Goal: Task Accomplishment & Management: Manage account settings

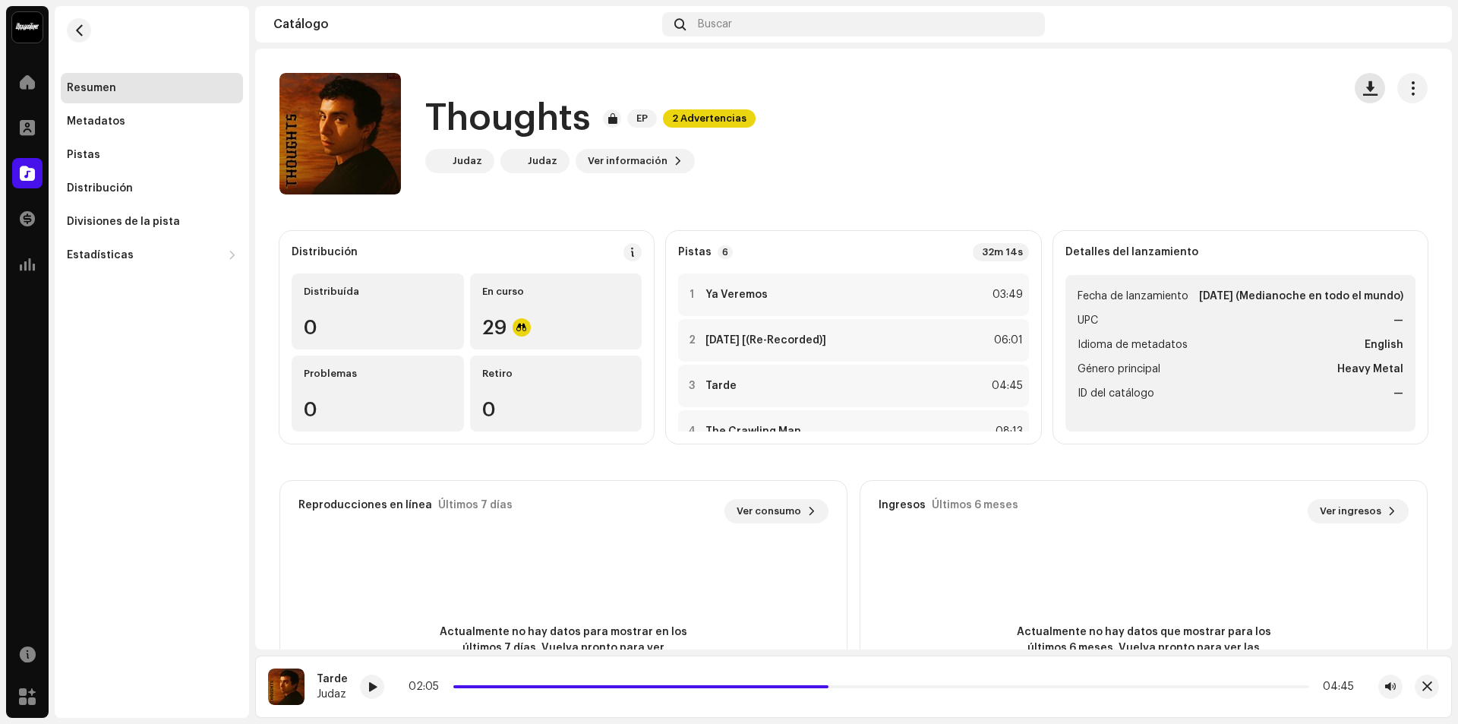
scroll to position [76, 0]
click at [1397, 85] on button "button" at bounding box center [1412, 88] width 30 height 30
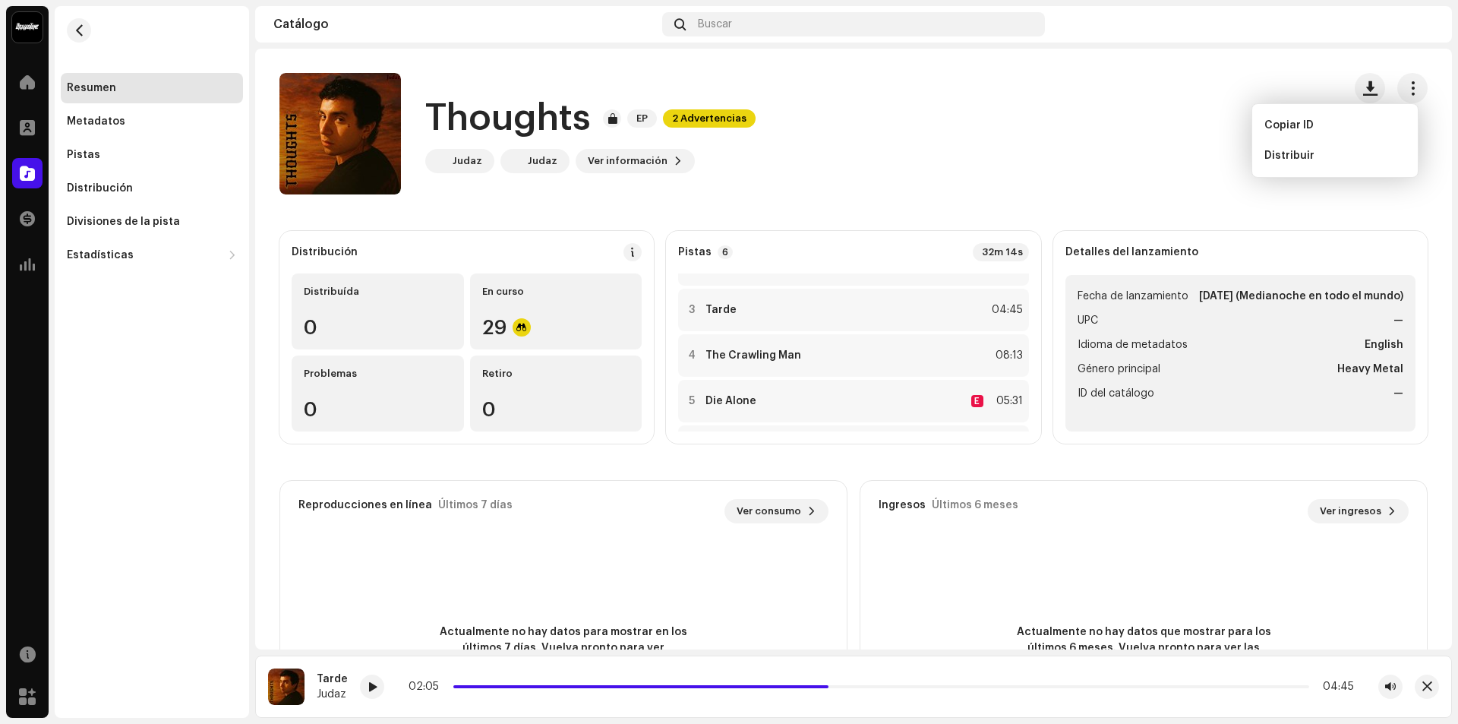
click at [1069, 122] on div "Thoughts EP 2 Advertencias Judaz Judaz Ver información" at bounding box center [804, 133] width 1051 height 121
click at [22, 128] on span at bounding box center [27, 127] width 15 height 12
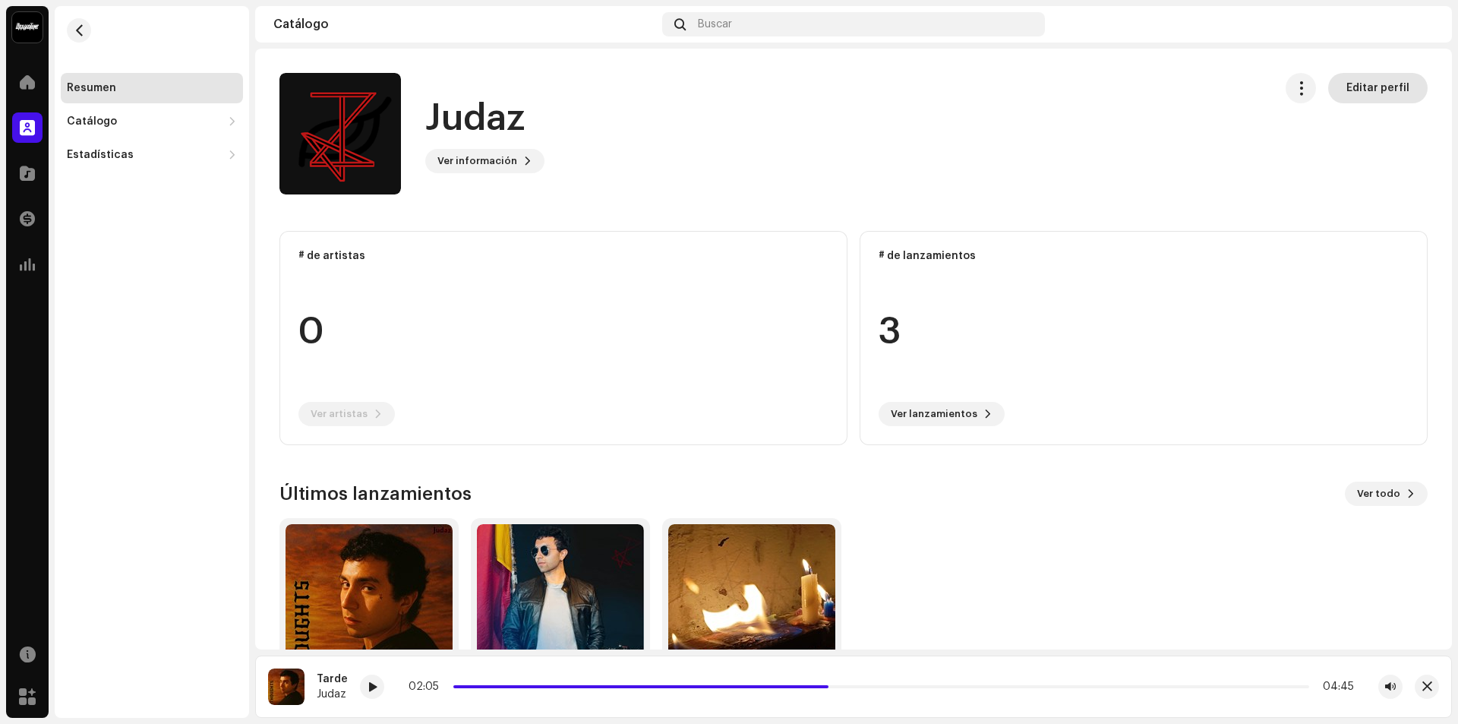
click at [1365, 78] on span "Editar perfil" at bounding box center [1377, 88] width 63 height 30
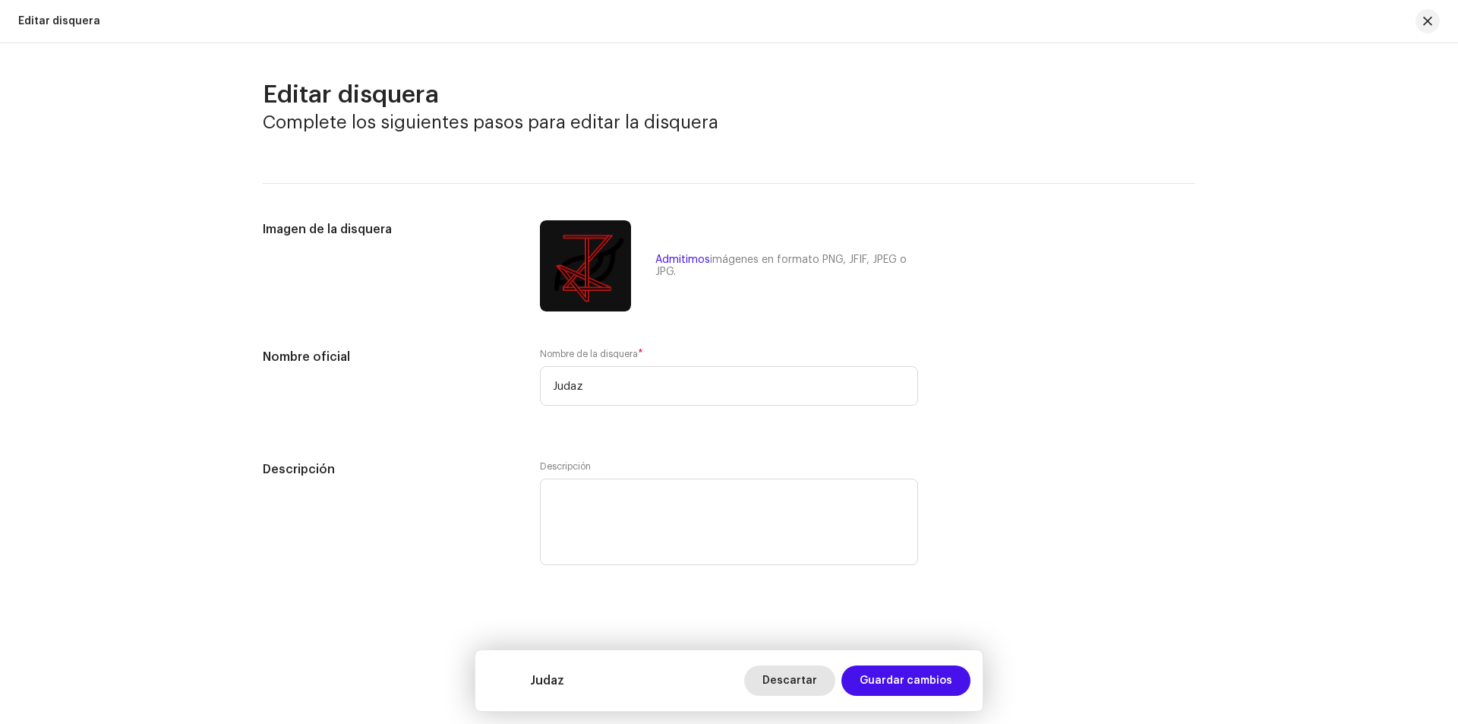
click at [803, 681] on span "Descartar" at bounding box center [789, 680] width 55 height 30
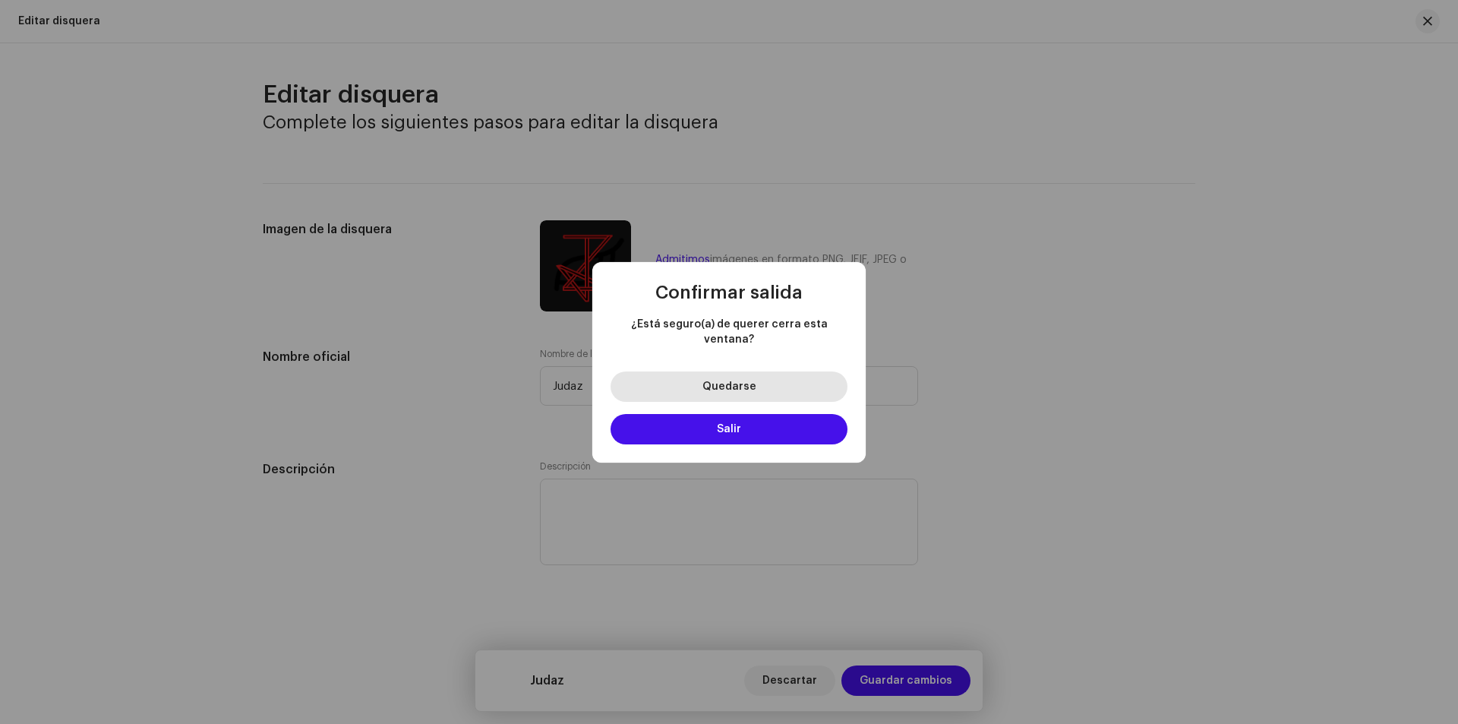
click at [730, 381] on span "Quedarse" at bounding box center [729, 386] width 54 height 11
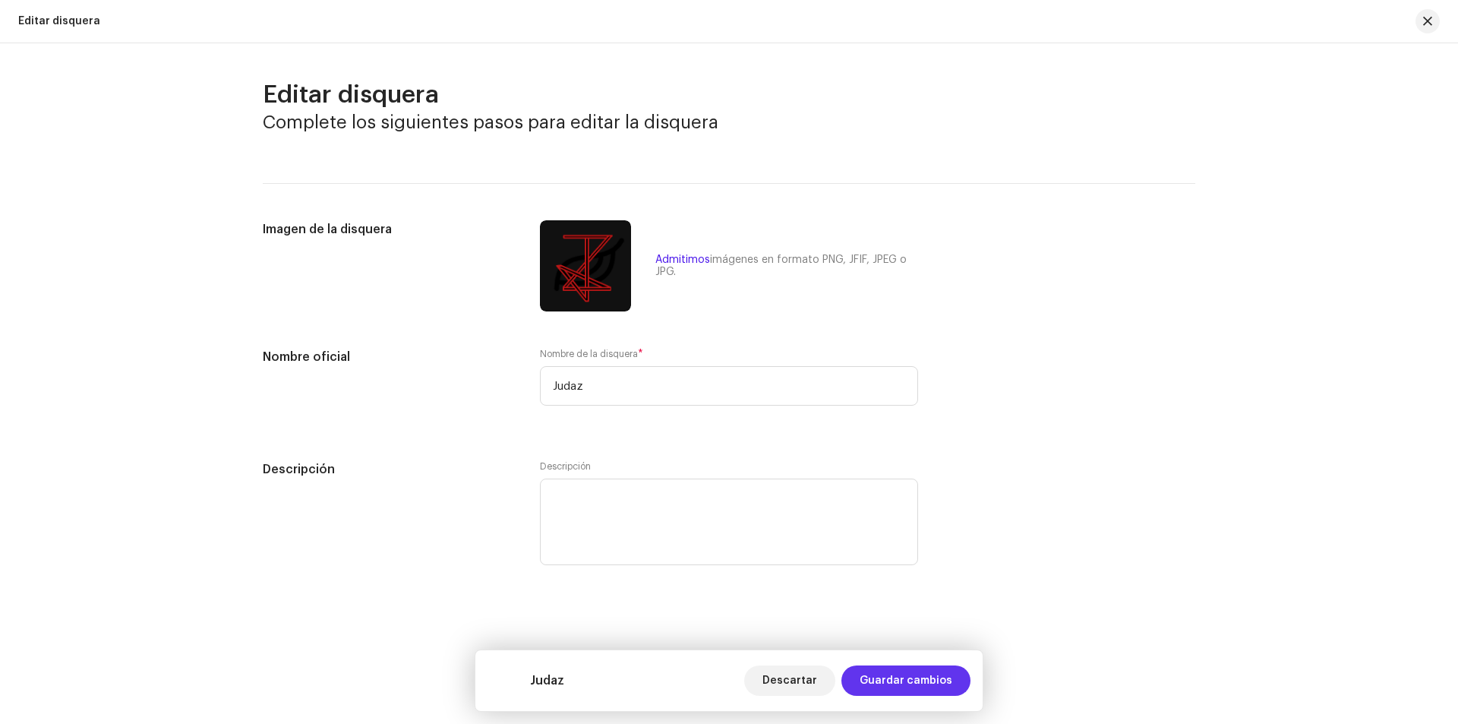
click at [885, 674] on span "Guardar cambios" at bounding box center [906, 680] width 93 height 30
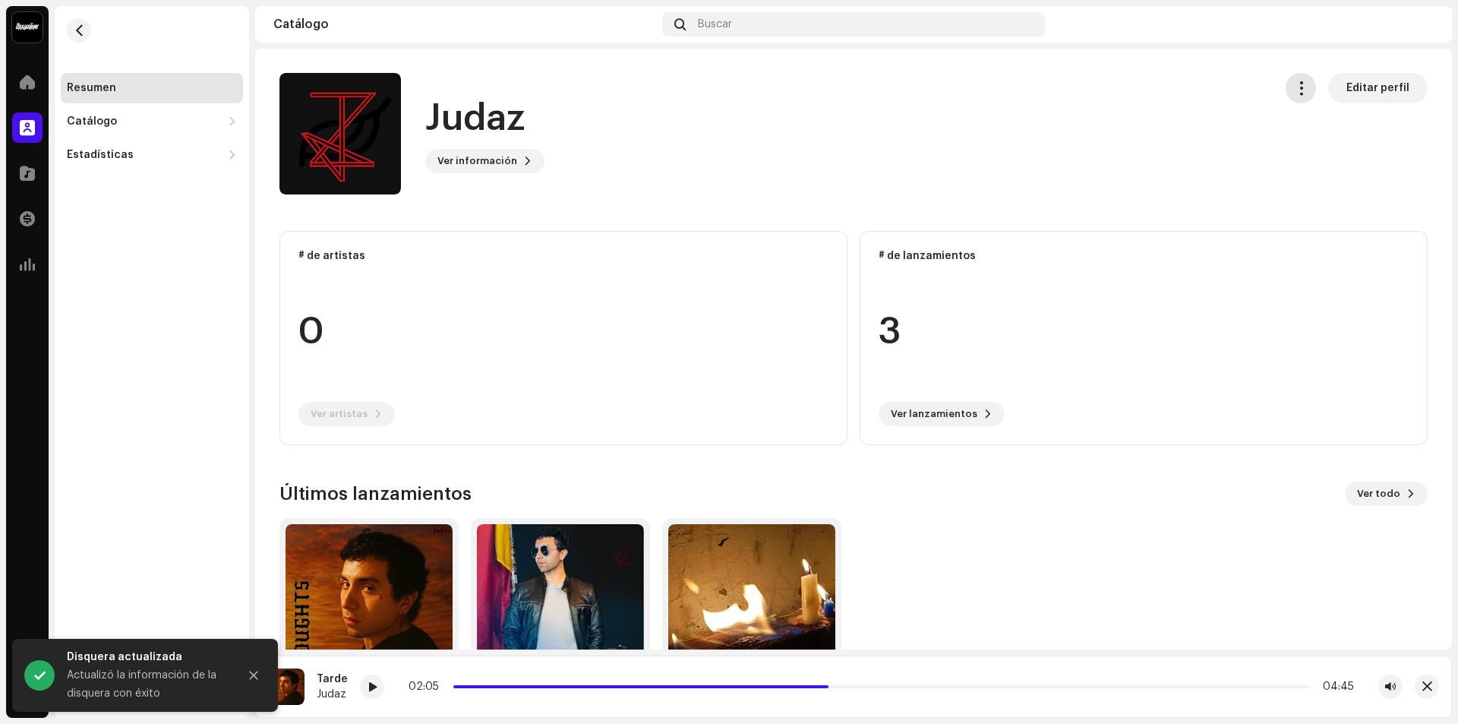
click at [1285, 80] on button "button" at bounding box center [1300, 88] width 30 height 30
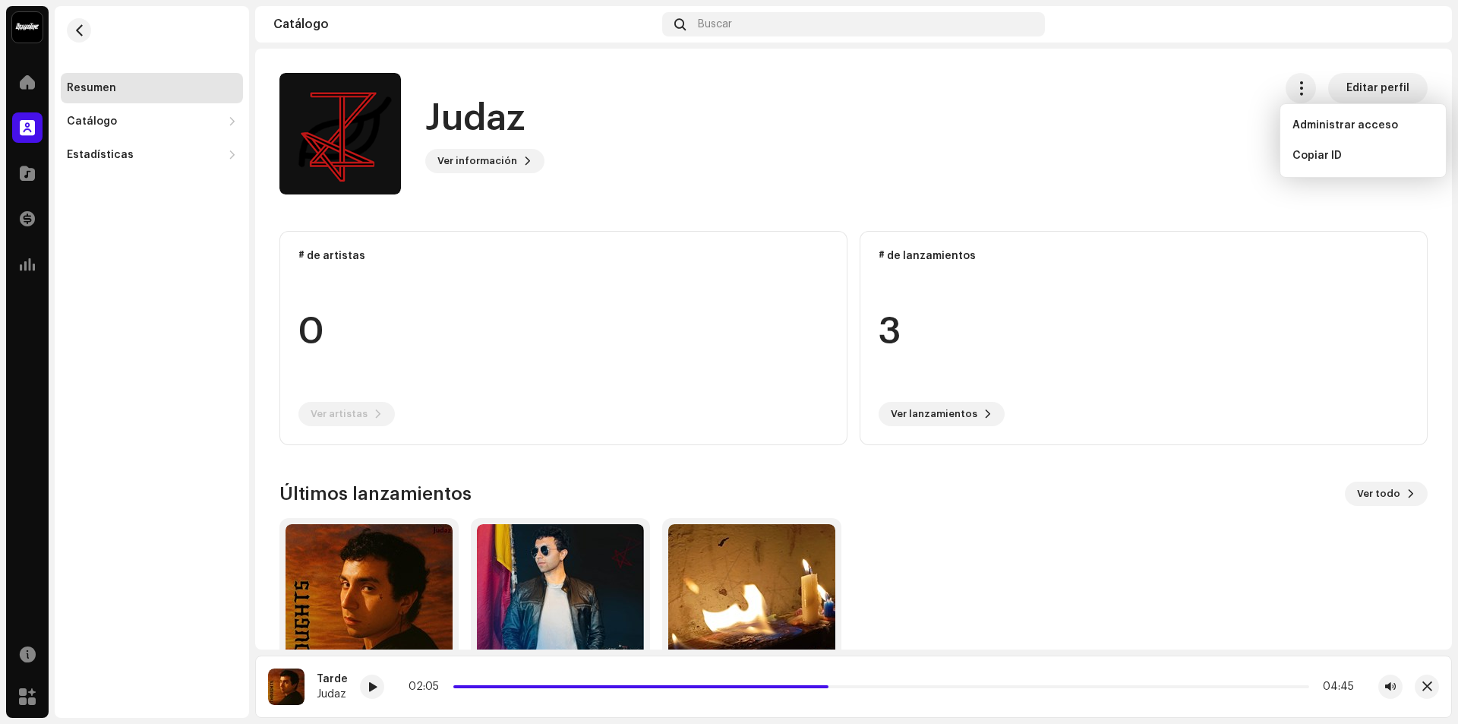
click at [882, 187] on div "Judaz Ver información Editar perfil" at bounding box center [770, 133] width 982 height 121
click at [511, 163] on span "Ver información" at bounding box center [477, 161] width 80 height 30
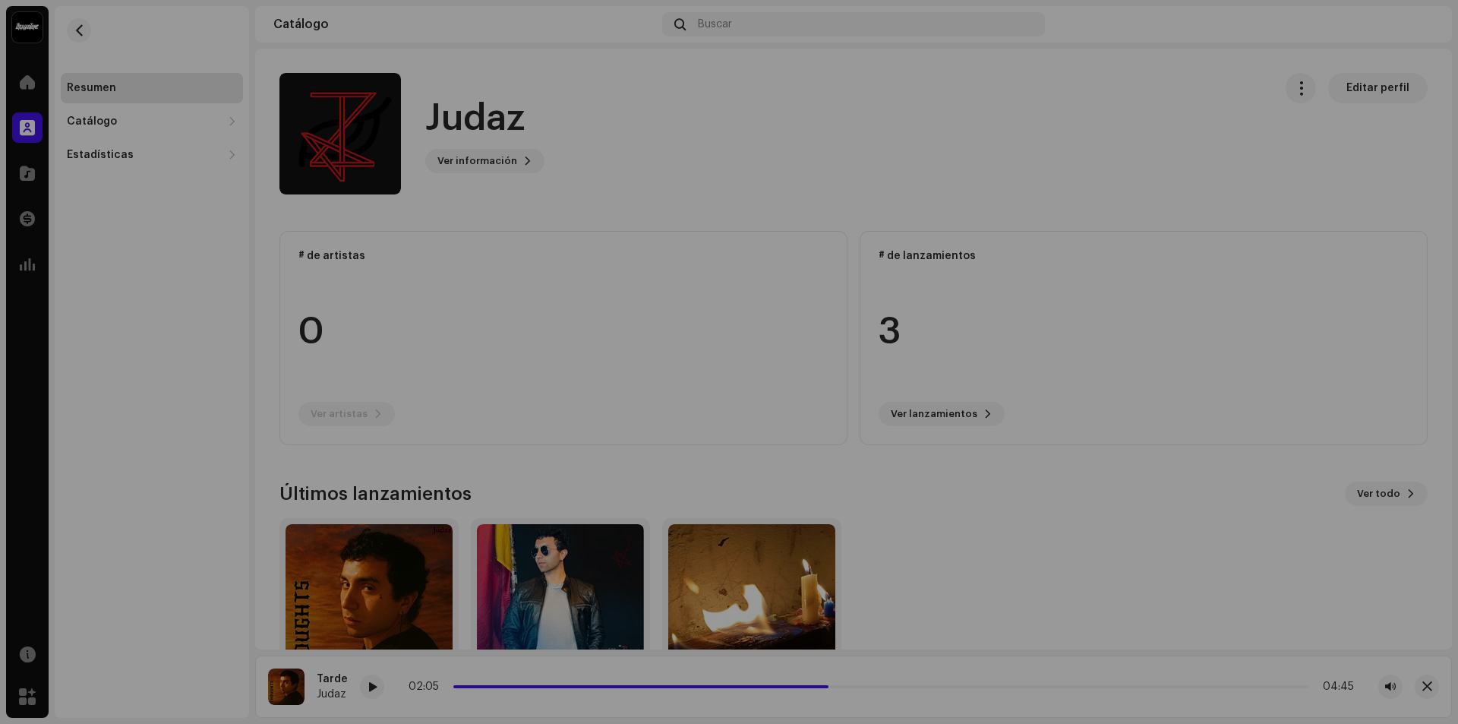
click at [687, 219] on div "Judaz 923338 Descripción —" at bounding box center [729, 362] width 1458 height 724
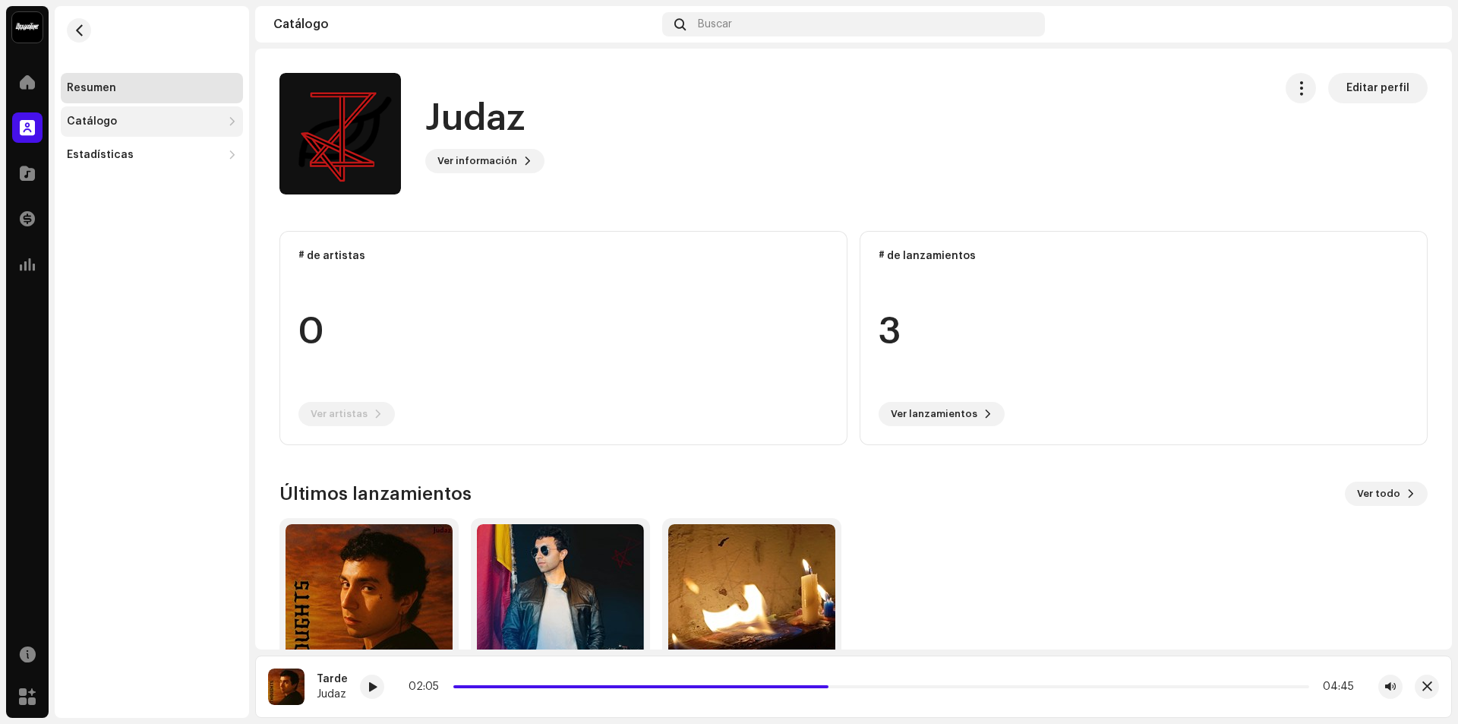
click at [117, 126] on div "Catálogo" at bounding box center [144, 121] width 155 height 12
click at [140, 221] on div "Estadísticas" at bounding box center [144, 222] width 155 height 12
click at [1304, 102] on re-m-actions-button at bounding box center [1300, 88] width 30 height 30
click at [1294, 88] on span "button" at bounding box center [1301, 88] width 14 height 12
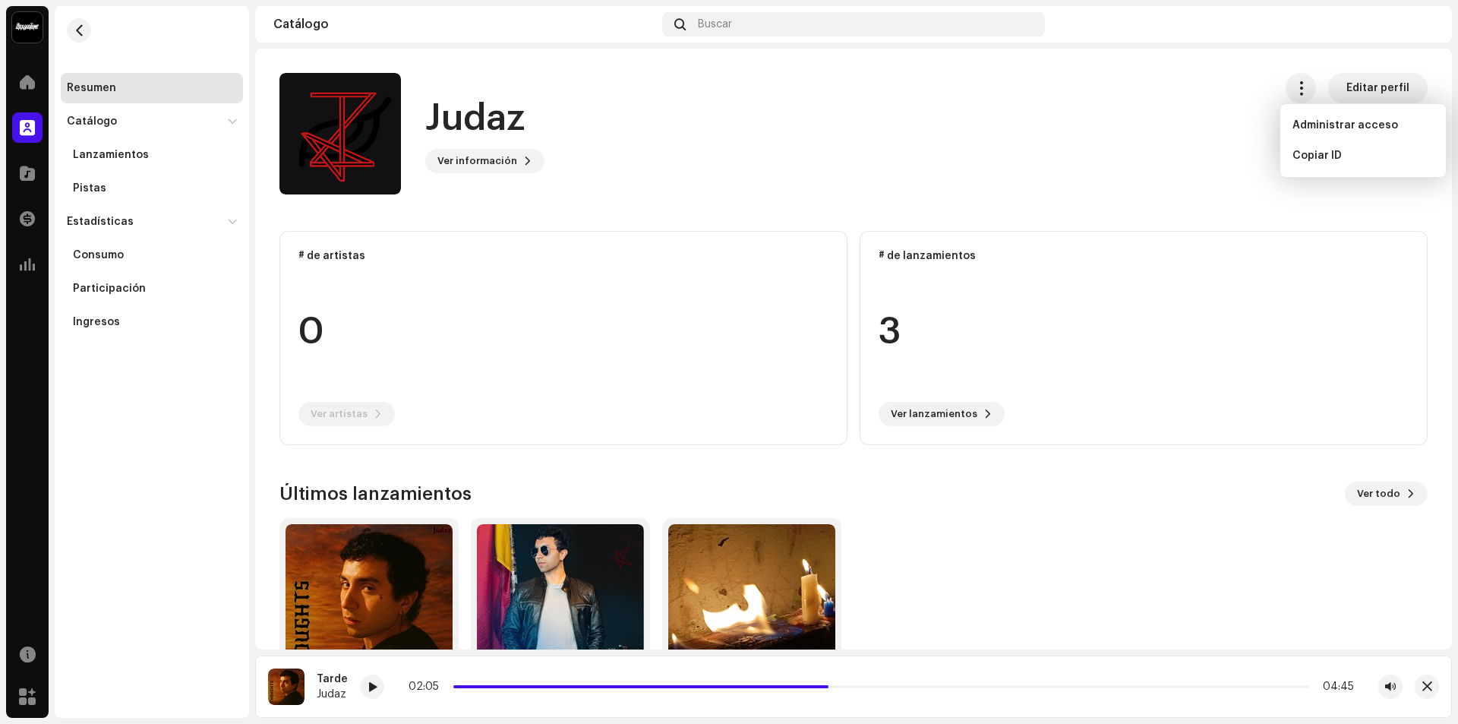
click at [937, 148] on div "Judaz Ver información Editar perfil" at bounding box center [770, 133] width 982 height 121
click at [523, 158] on span at bounding box center [527, 161] width 9 height 12
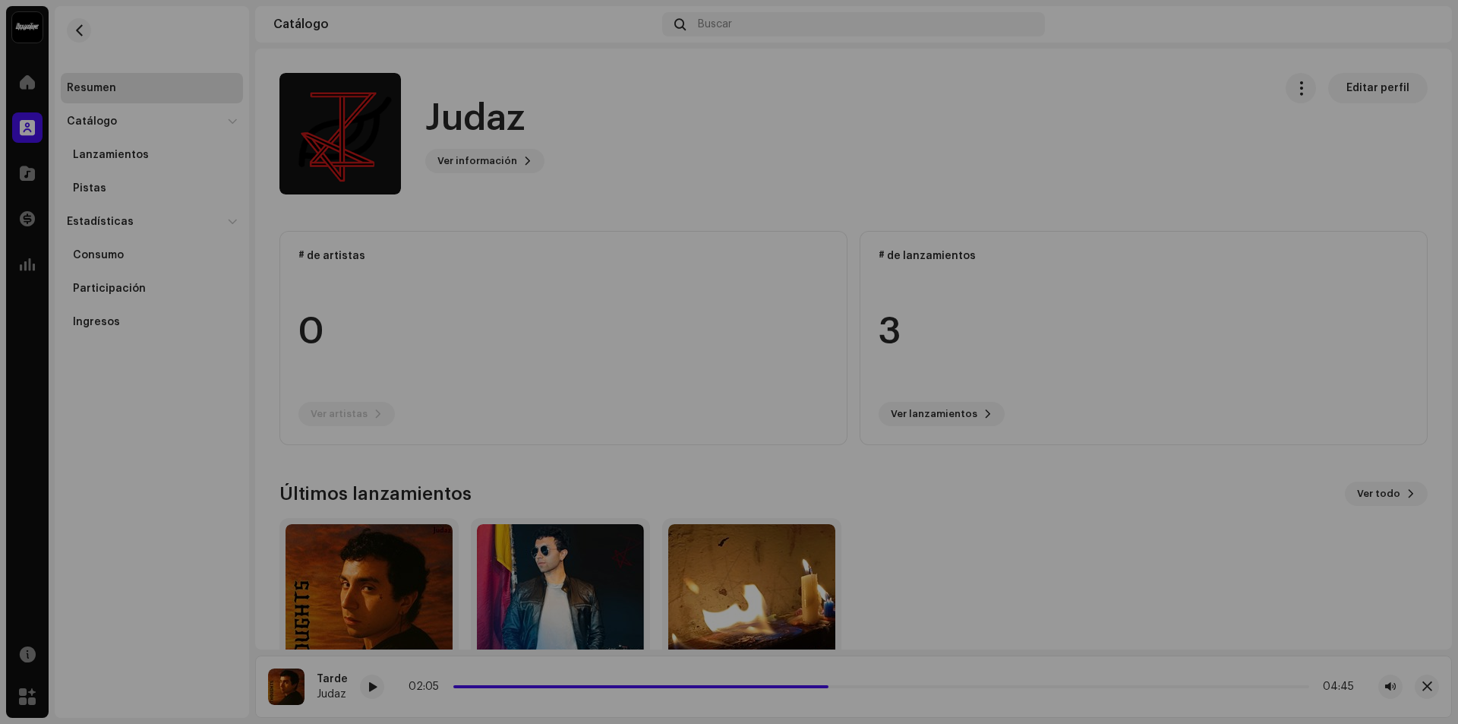
click at [759, 241] on div "Judaz 923338 Descripción —" at bounding box center [729, 362] width 1458 height 724
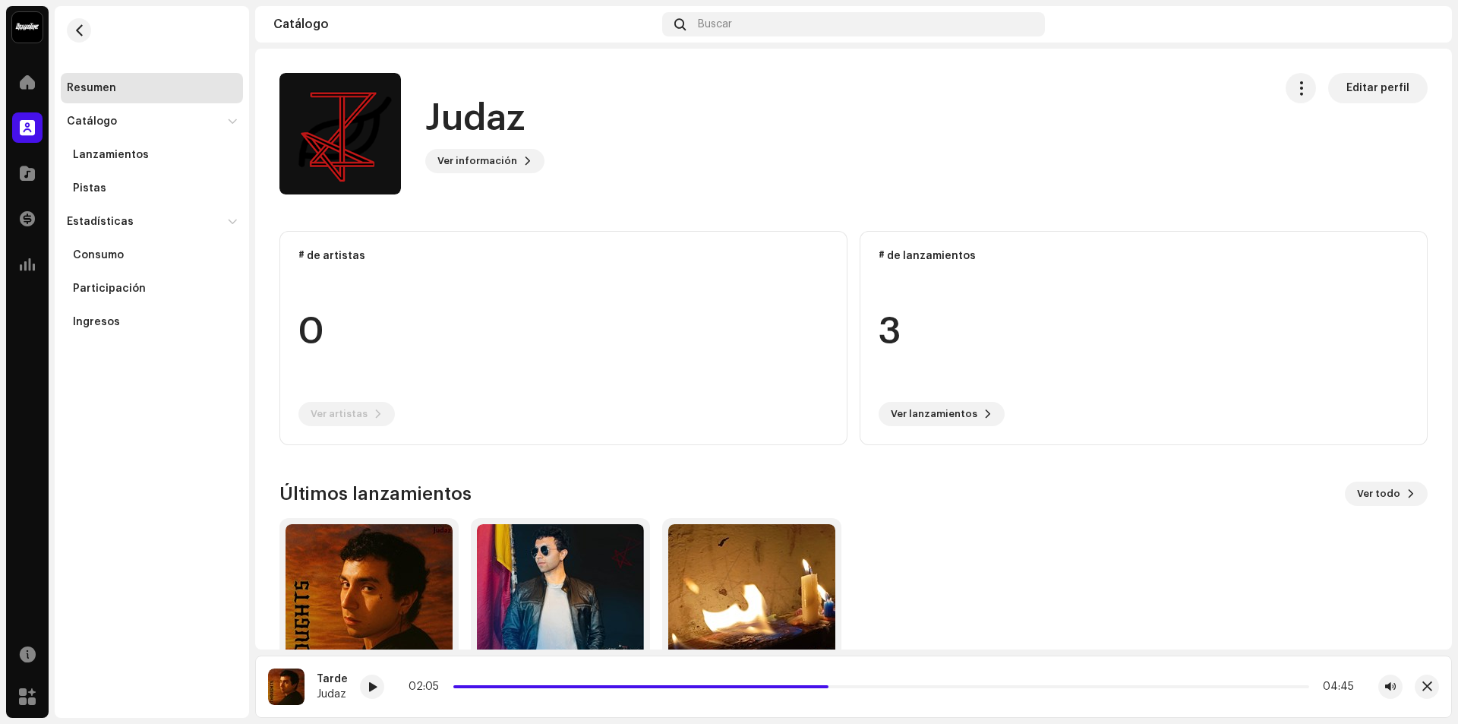
click at [1421, 24] on img at bounding box center [1421, 24] width 24 height 24
click at [1284, 113] on div "Ajustes de usuario" at bounding box center [1253, 113] width 100 height 12
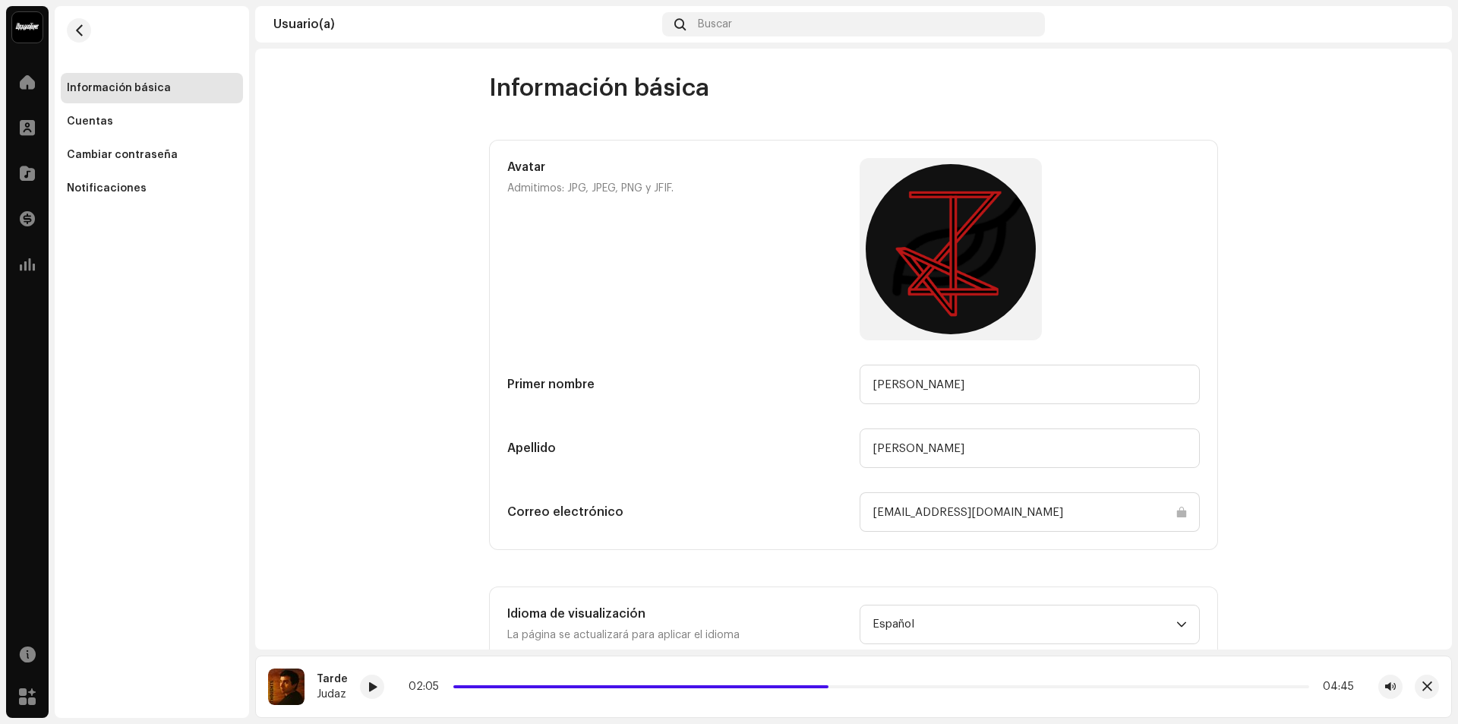
click at [36, 21] on img at bounding box center [27, 27] width 30 height 30
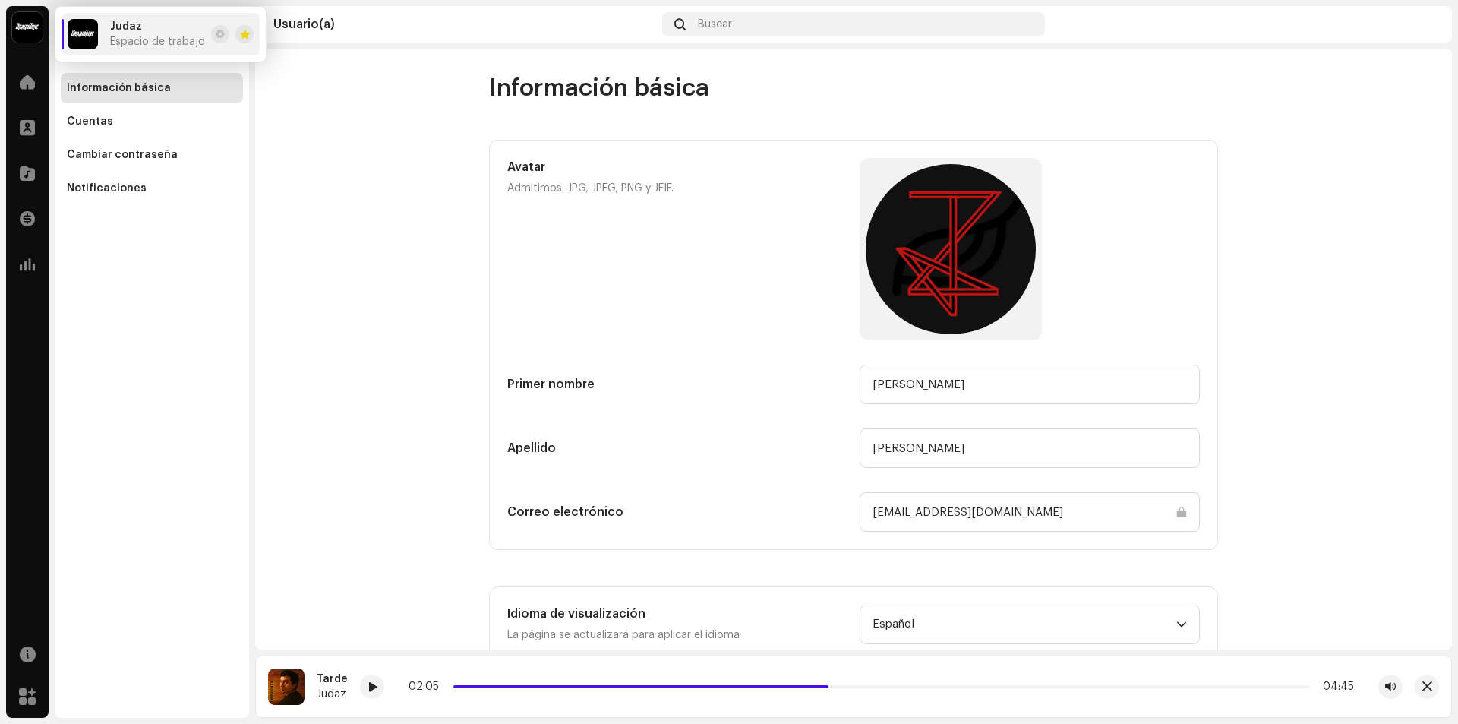
click at [188, 33] on div "Judaz Espacio de trabajo" at bounding box center [157, 34] width 95 height 27
click at [218, 32] on span at bounding box center [220, 34] width 9 height 12
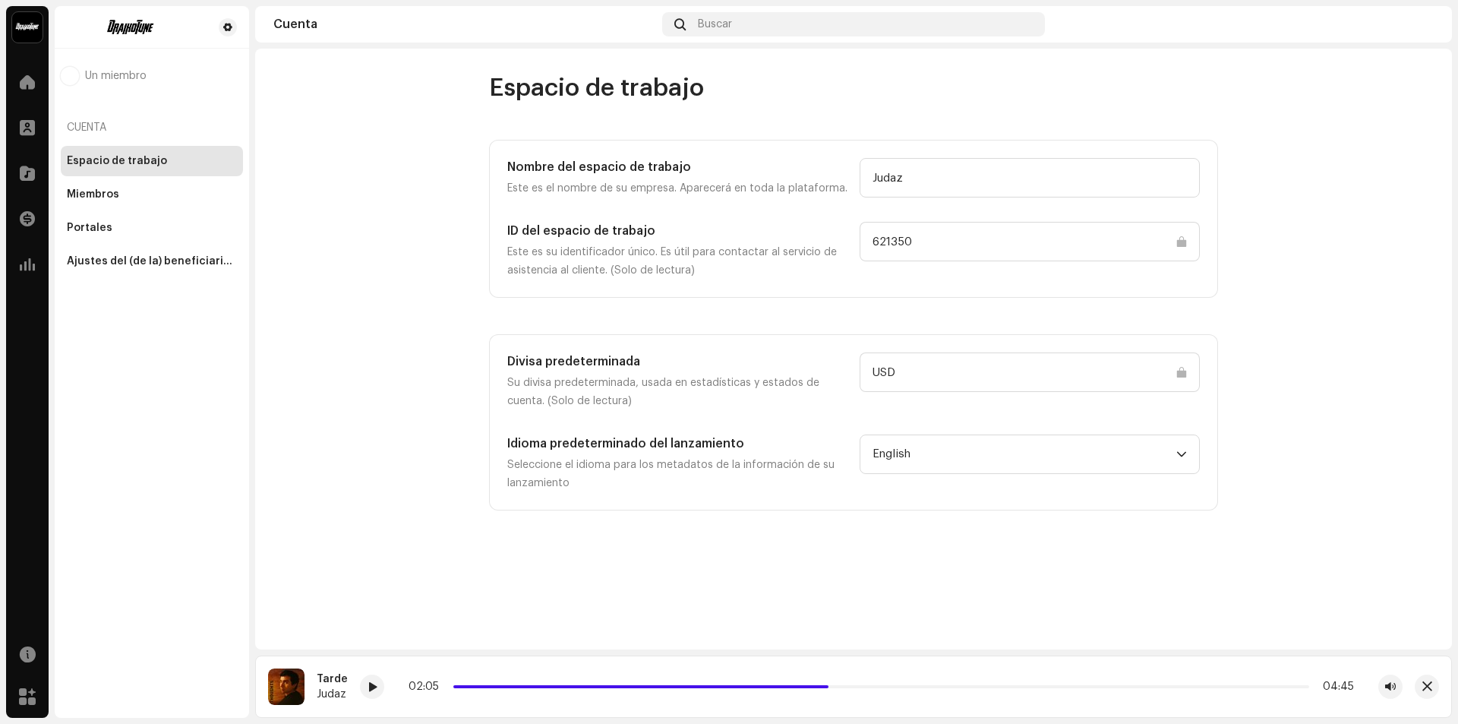
click at [33, 25] on img at bounding box center [27, 27] width 30 height 30
click at [308, 141] on account-workspace "Espacio de trabajo Nombre del espacio de trabajo Este es el nombre de su empres…" at bounding box center [853, 291] width 1197 height 437
click at [24, 79] on span at bounding box center [27, 82] width 15 height 12
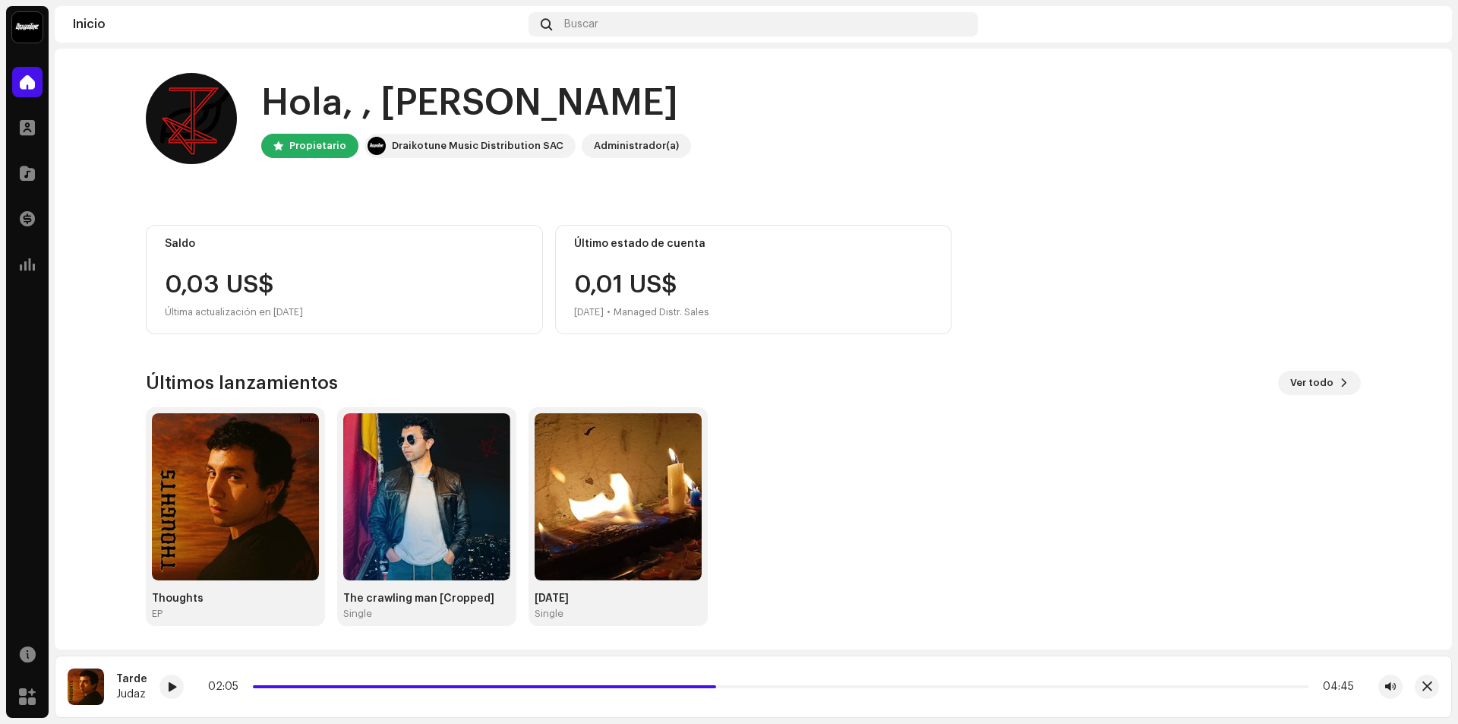
click at [1238, 464] on div "Thoughts EP The crawling man [Cropped] Single 20th may Single" at bounding box center [747, 516] width 1215 height 219
click at [1311, 384] on span "Ver todo" at bounding box center [1311, 382] width 43 height 30
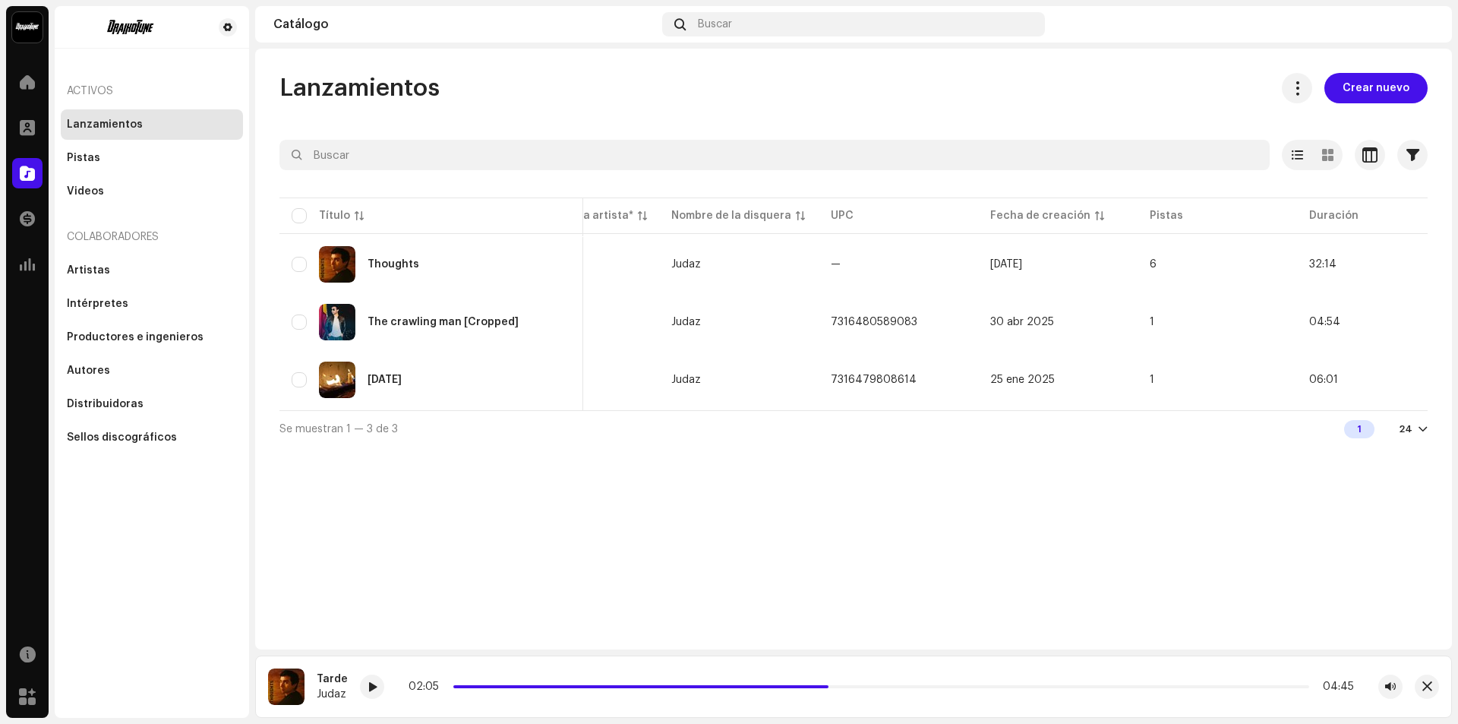
scroll to position [0, 285]
click at [1304, 88] on span at bounding box center [1297, 88] width 14 height 12
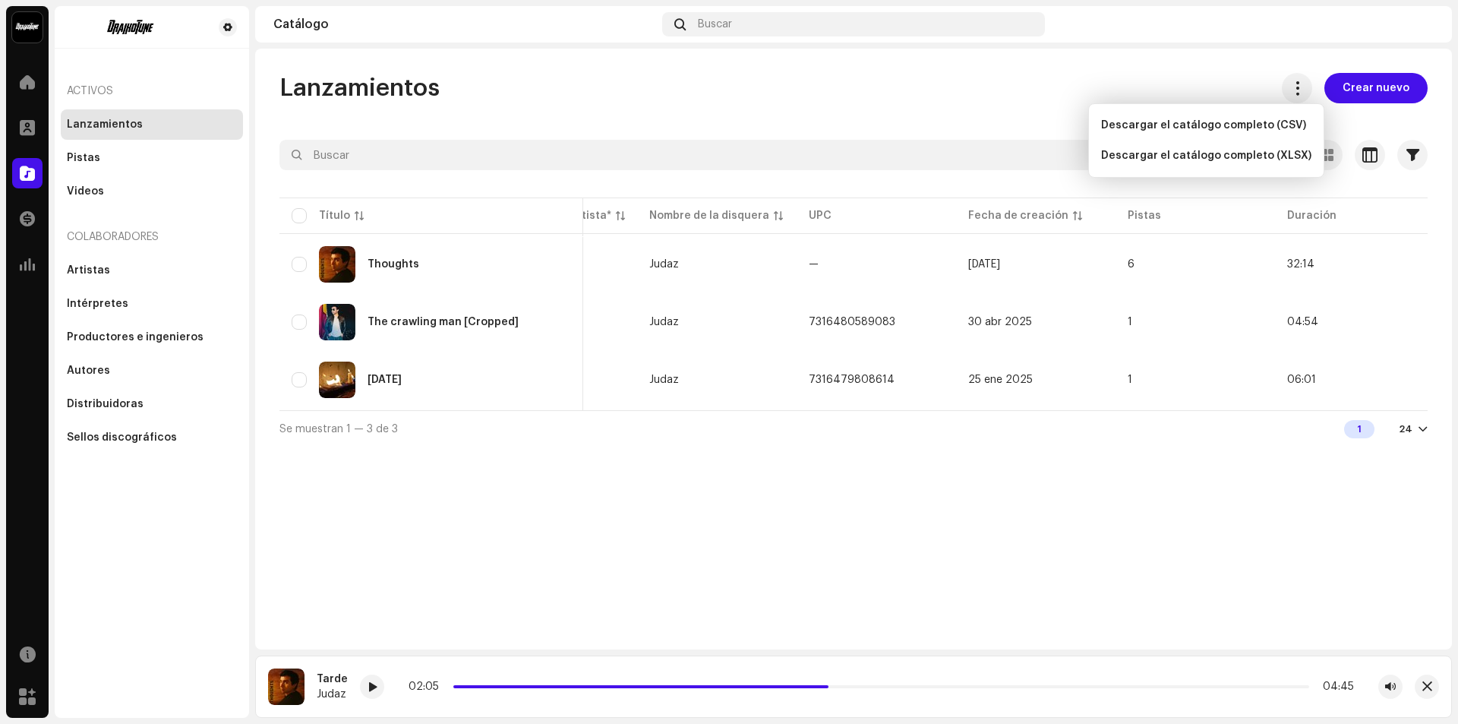
click at [1206, 66] on div "Lanzamientos Crear nuevo Seleccionado 0 Opciones Filtros Estado de distribución…" at bounding box center [853, 349] width 1197 height 601
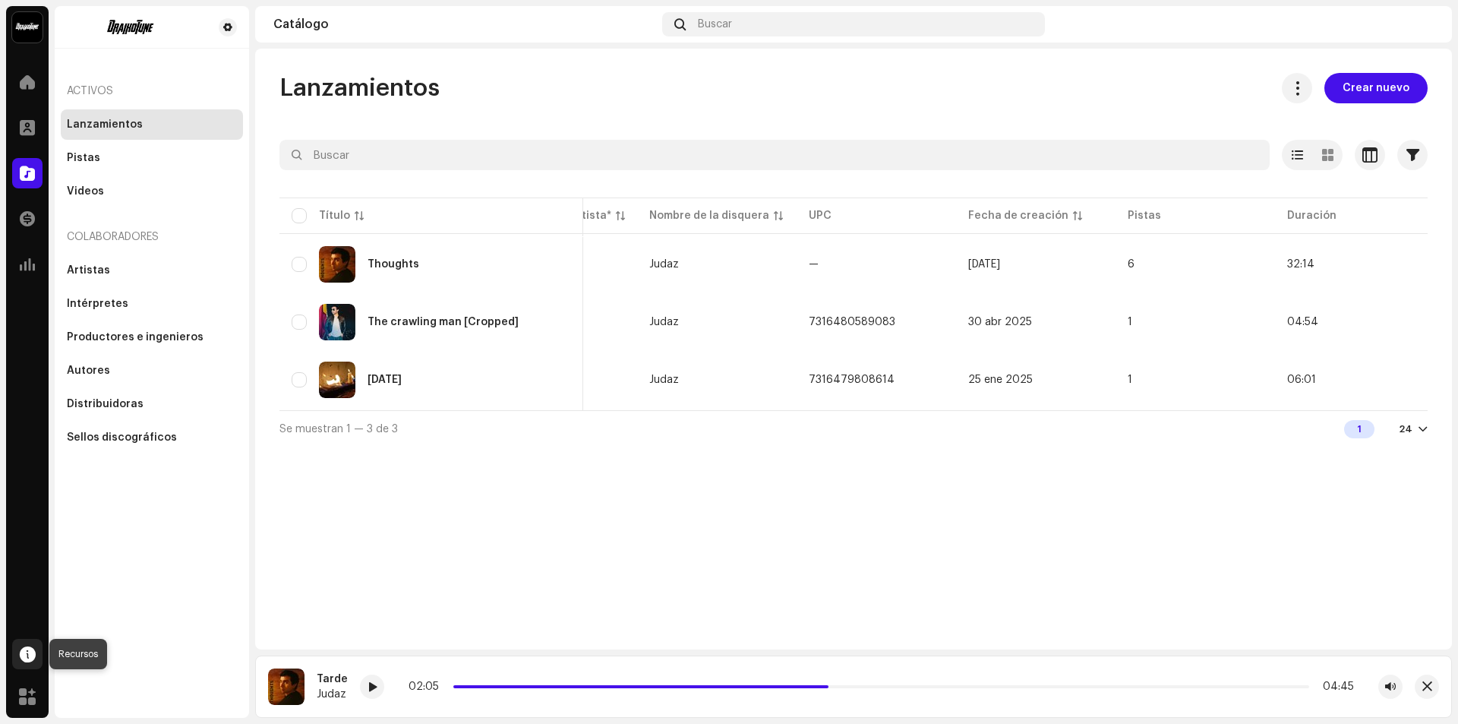
click at [26, 665] on div at bounding box center [27, 654] width 30 height 30
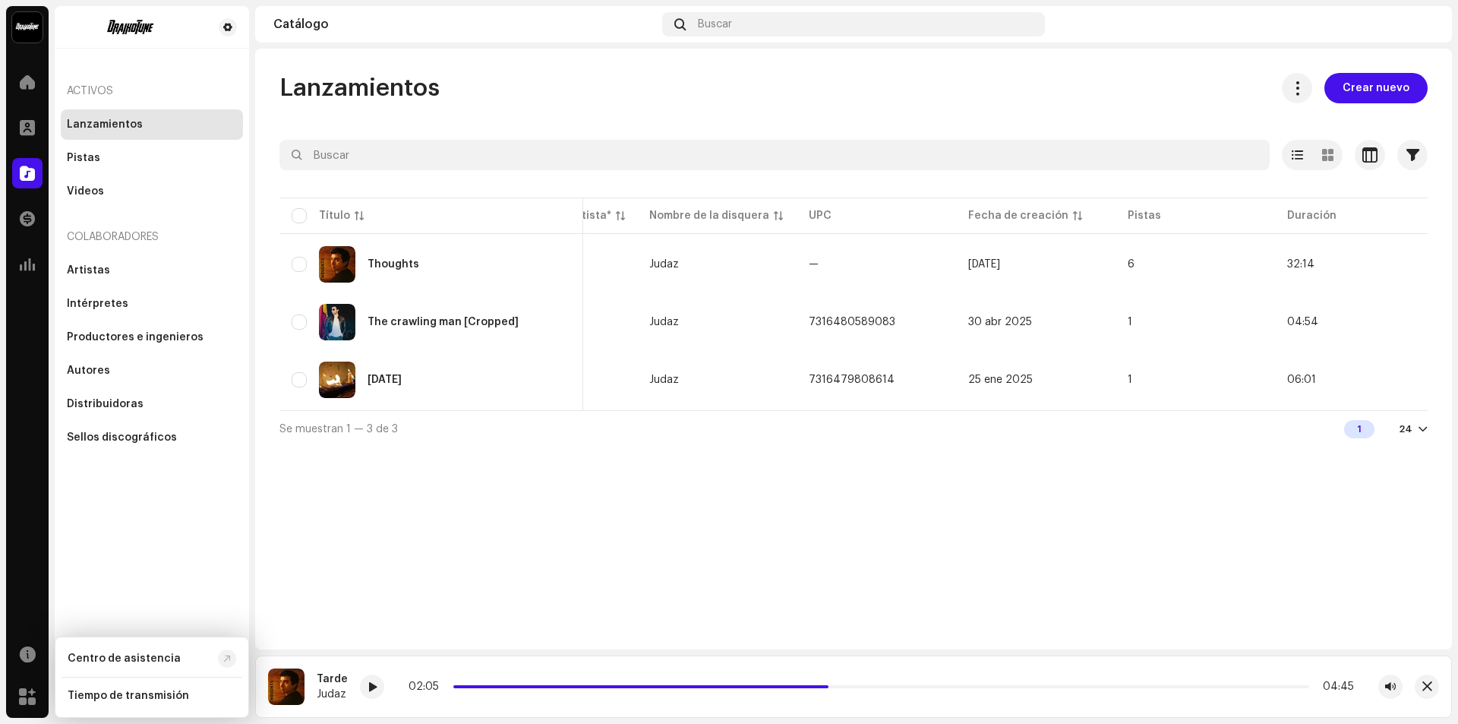
click at [144, 567] on div "Activos Lanzamientos Pistas Videos Colaboradores Artistas Intérpretes Productor…" at bounding box center [152, 361] width 194 height 711
click at [30, 692] on span at bounding box center [27, 696] width 17 height 12
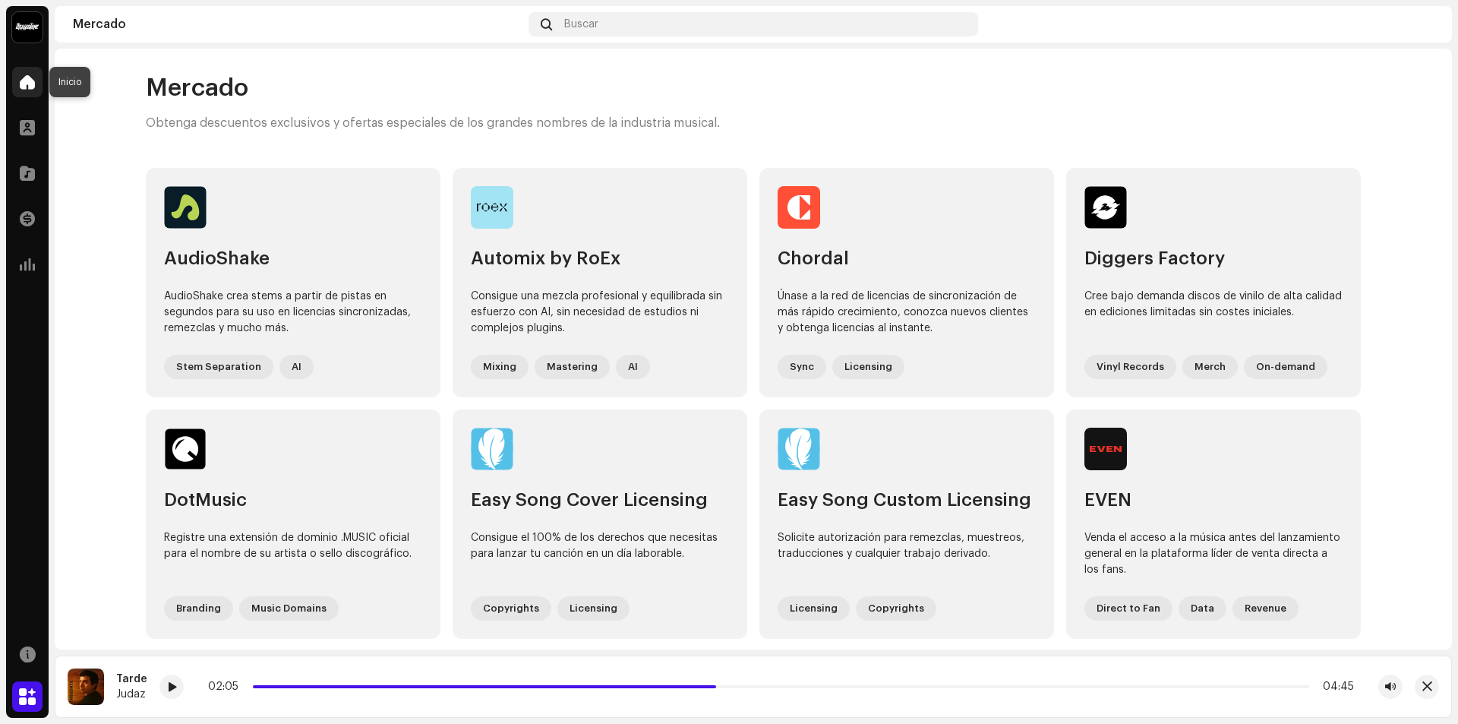
click at [27, 71] on div at bounding box center [27, 82] width 30 height 30
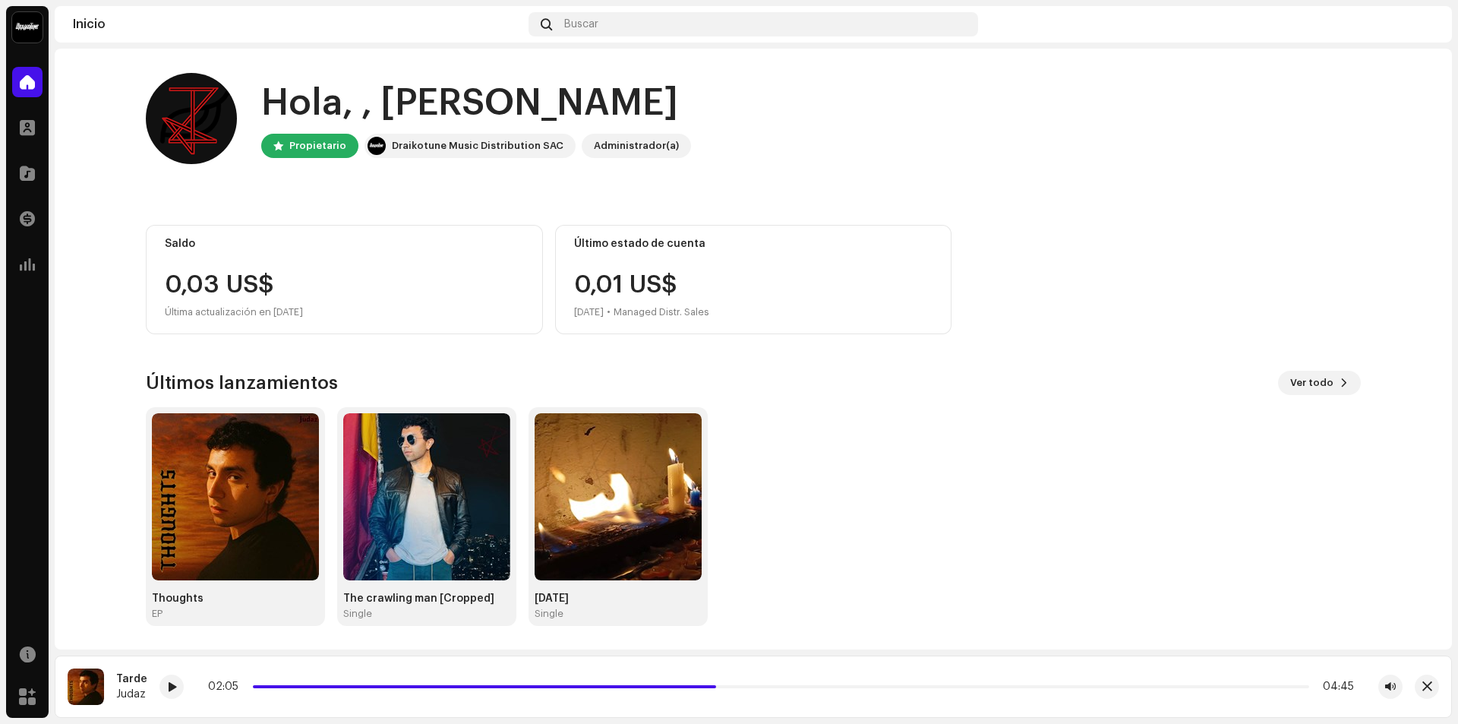
click at [415, 151] on div "Draikotune Music Distribution SAC" at bounding box center [478, 146] width 172 height 18
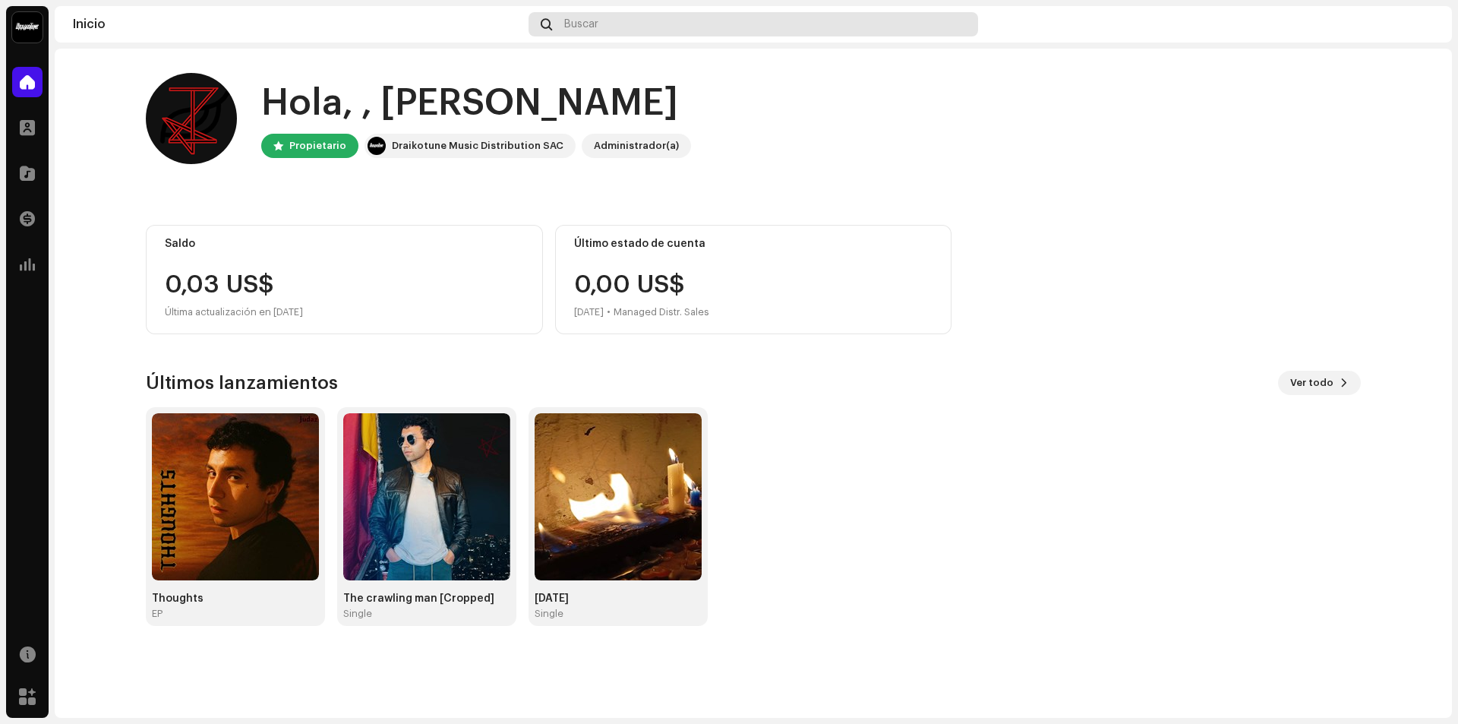
click at [670, 23] on div "Buscar" at bounding box center [752, 24] width 449 height 24
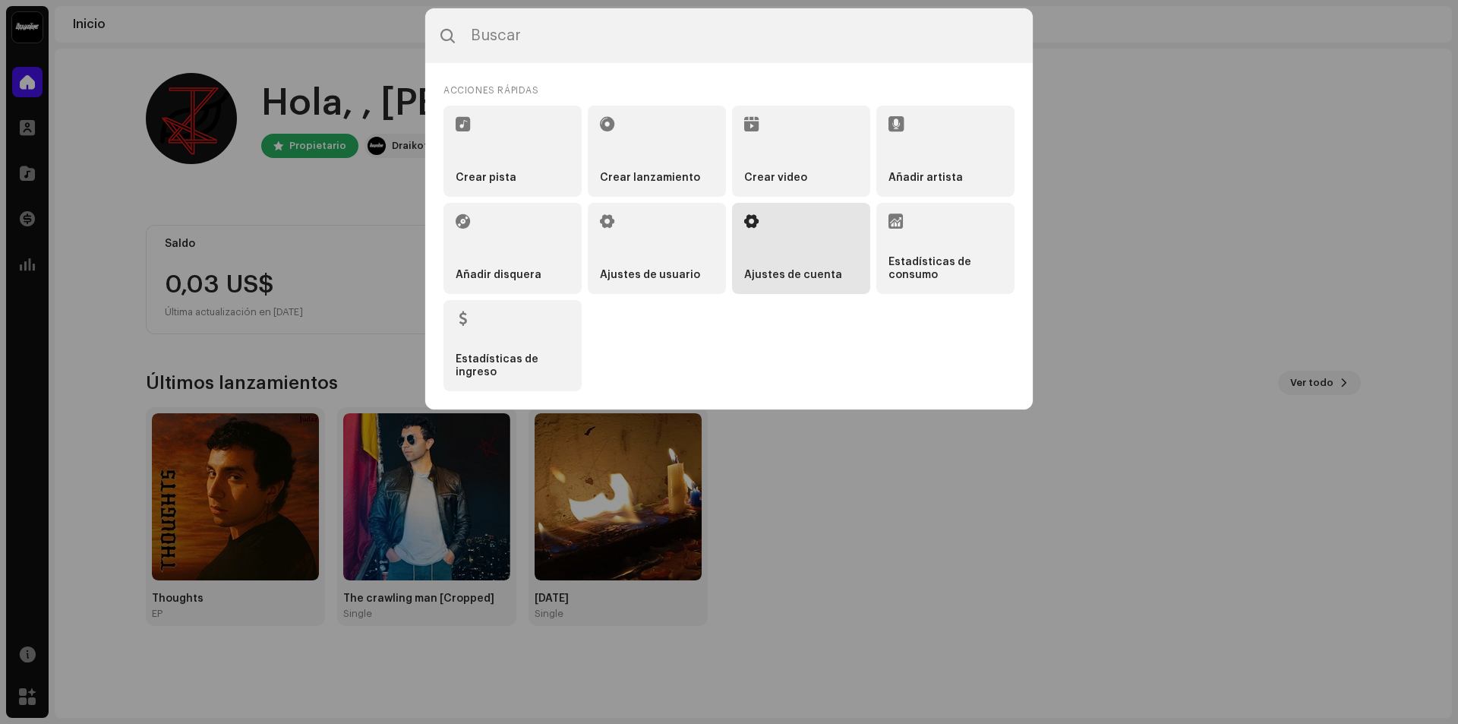
click at [805, 256] on li "Ajustes de cuenta" at bounding box center [801, 248] width 138 height 91
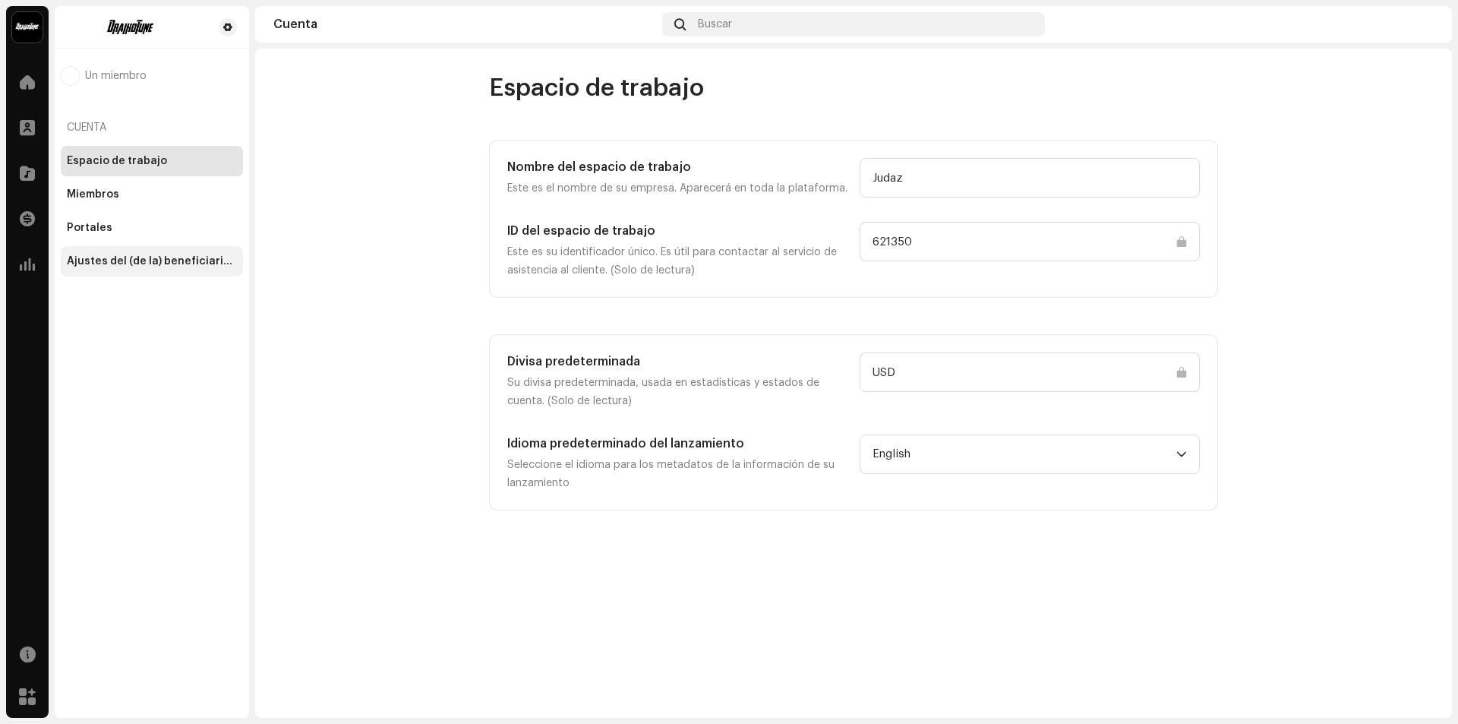
click at [121, 270] on div "Ajustes del (de la) beneficiario(a)" at bounding box center [152, 261] width 182 height 30
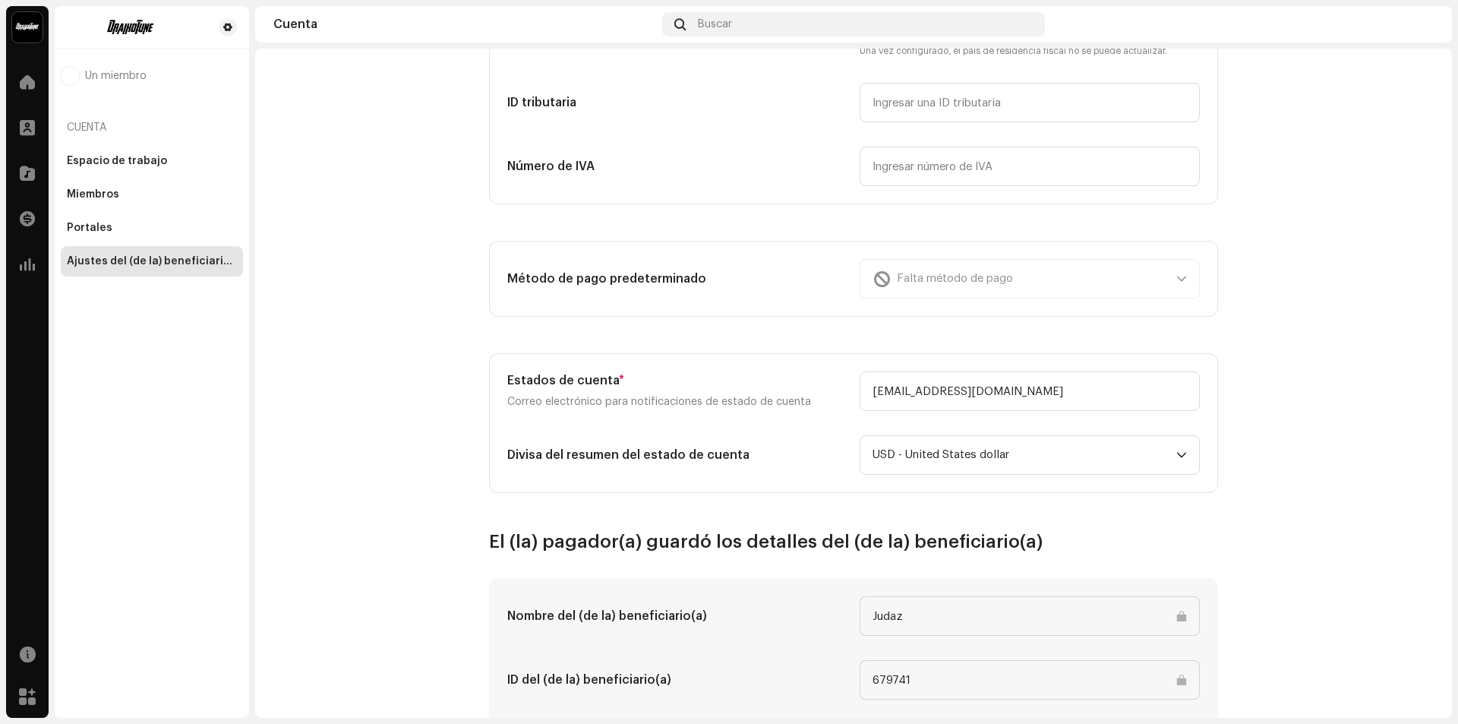
scroll to position [159, 0]
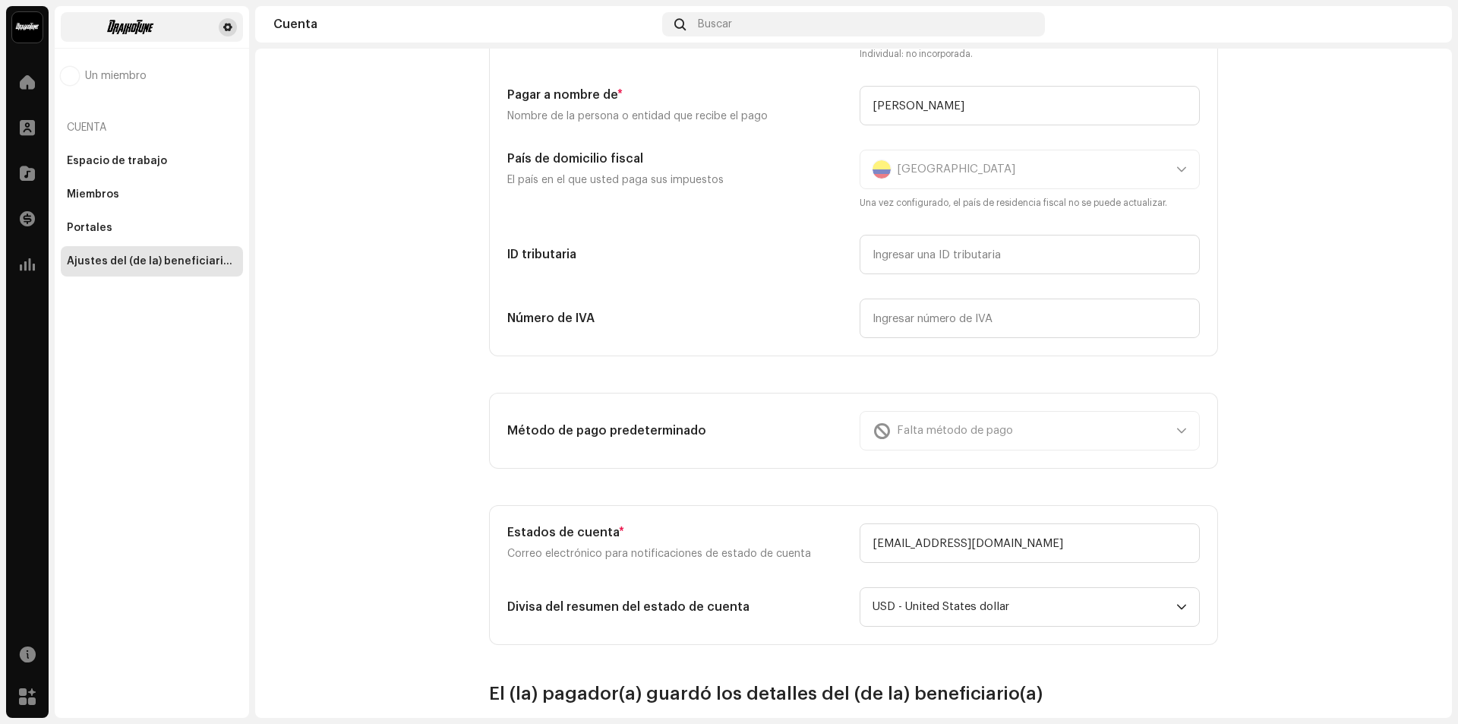
click at [229, 31] on span at bounding box center [227, 27] width 9 height 12
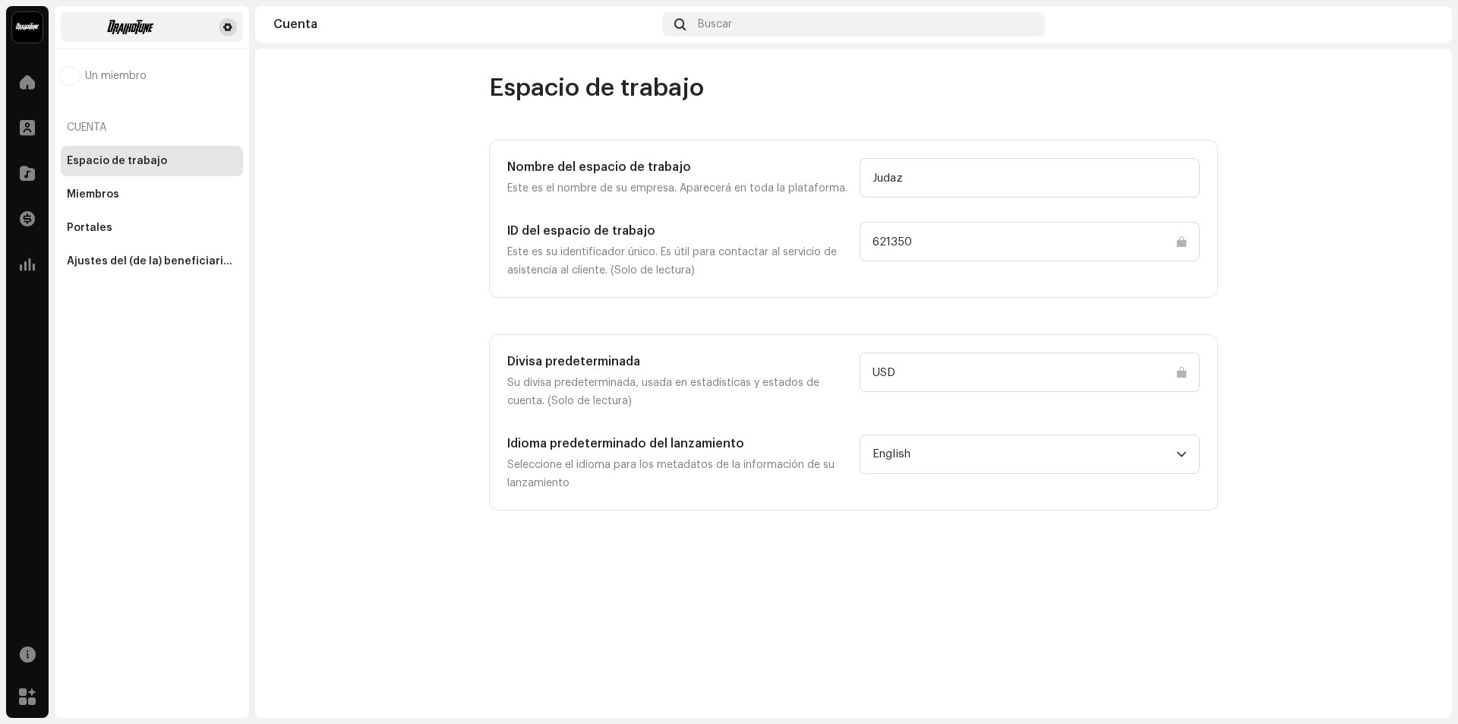
click at [229, 31] on span at bounding box center [227, 27] width 9 height 12
click at [153, 192] on div "Miembros" at bounding box center [152, 194] width 170 height 12
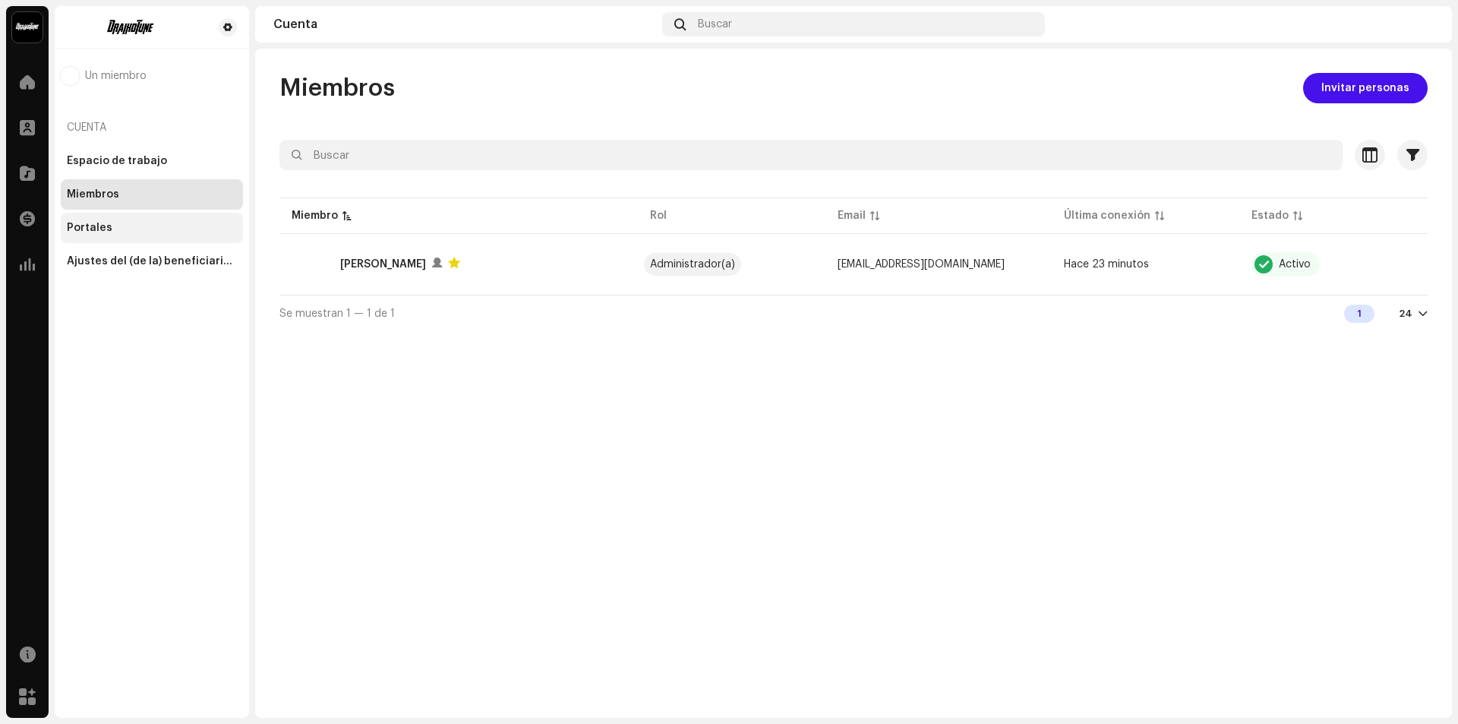
click at [141, 232] on div "Portales" at bounding box center [152, 228] width 170 height 12
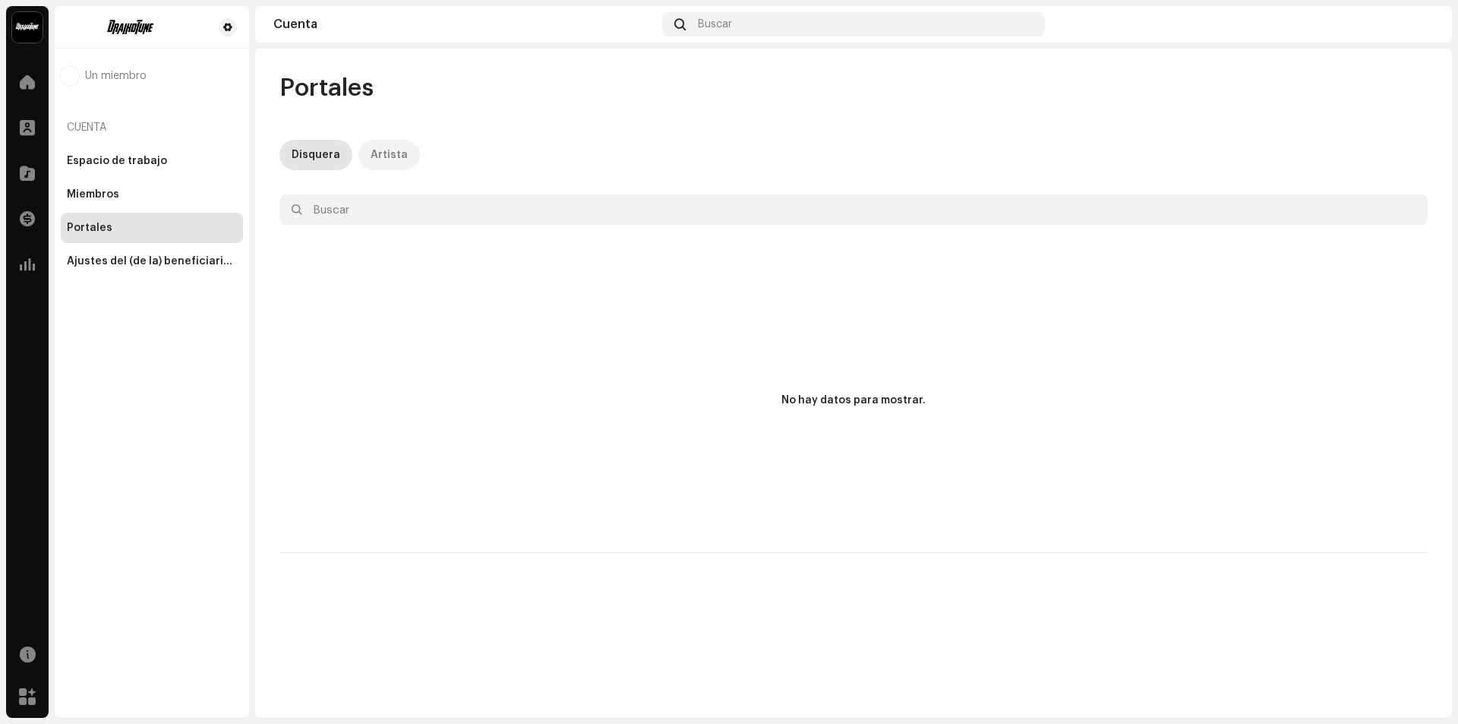
click at [383, 154] on div "Artista" at bounding box center [389, 155] width 37 height 30
click at [309, 148] on div "Disquera" at bounding box center [316, 155] width 49 height 30
click at [186, 266] on div "Ajustes del (de la) beneficiario(a)" at bounding box center [152, 261] width 170 height 12
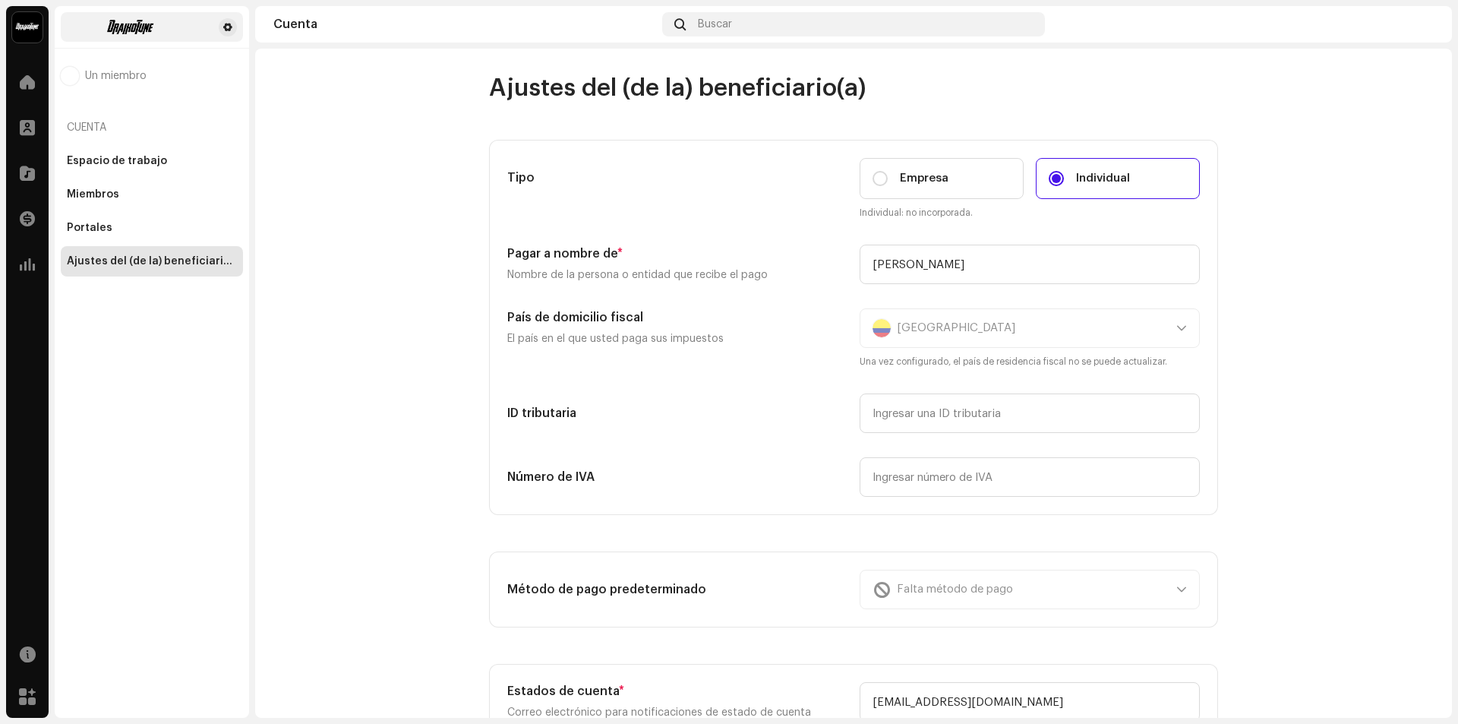
click at [125, 24] on img at bounding box center [131, 27] width 128 height 18
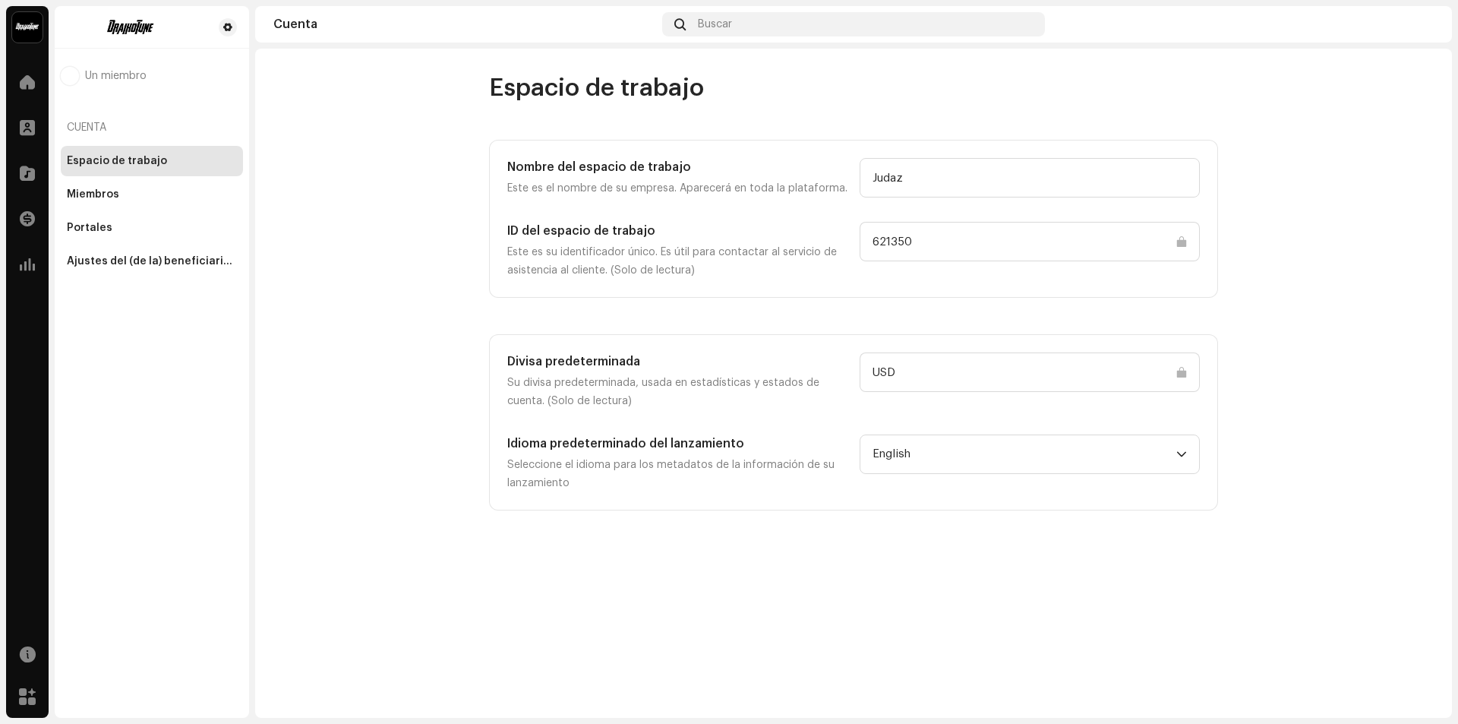
click at [30, 15] on img at bounding box center [27, 27] width 30 height 30
drag, startPoint x: 477, startPoint y: 165, endPoint x: 159, endPoint y: 92, distance: 326.4
click at [467, 162] on div "Espacio de trabajo Nombre del espacio de trabajo Este es el nombre de su empres…" at bounding box center [854, 291] width 778 height 437
click at [93, 74] on span "Un miembro" at bounding box center [116, 76] width 62 height 12
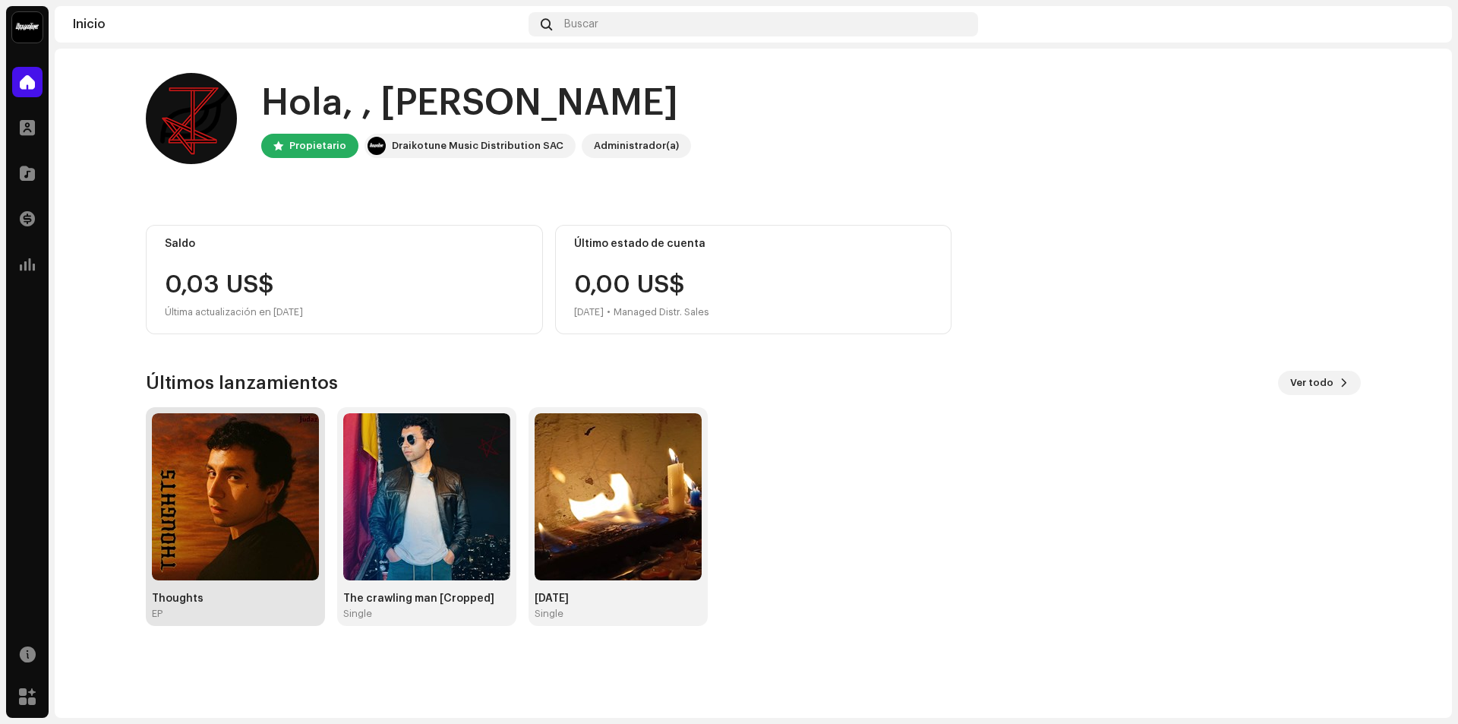
click at [256, 513] on img at bounding box center [235, 496] width 167 height 167
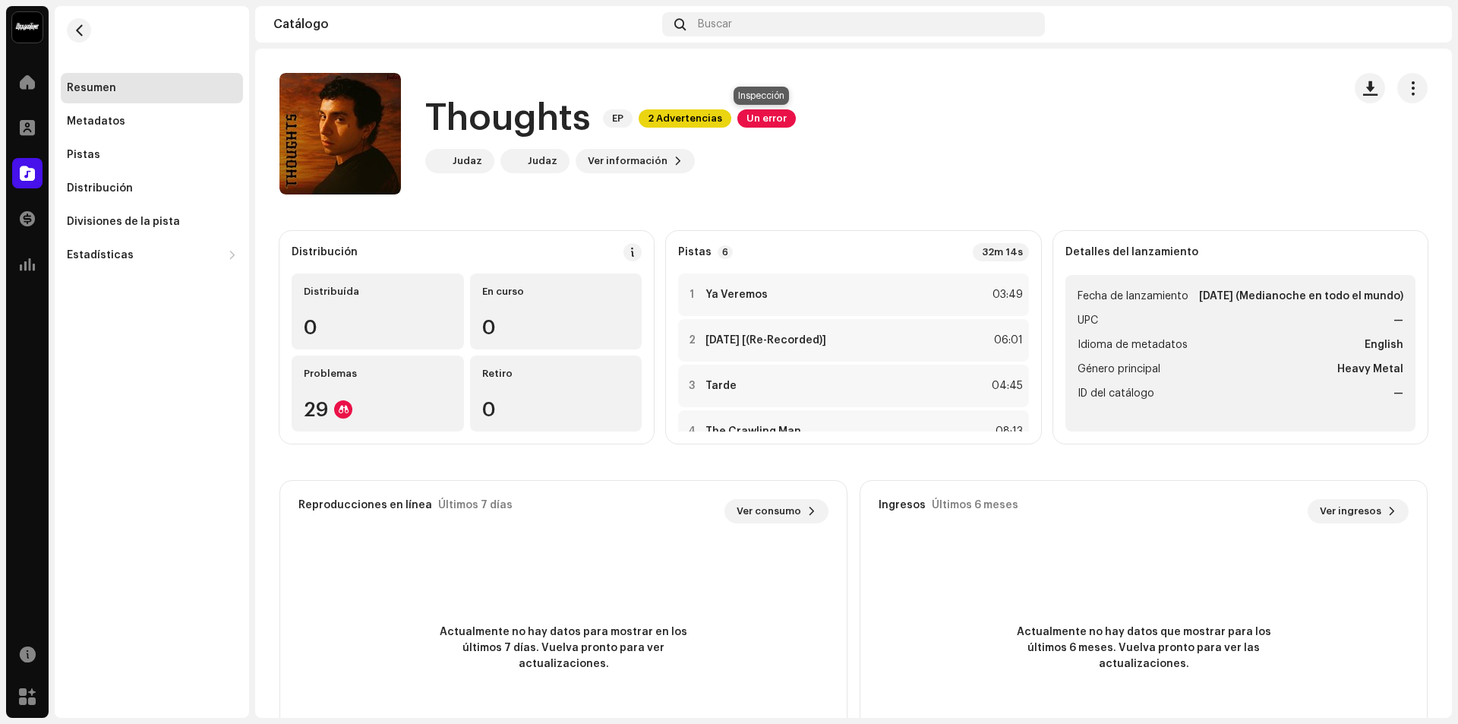
click at [780, 118] on span "Un error" at bounding box center [766, 118] width 58 height 18
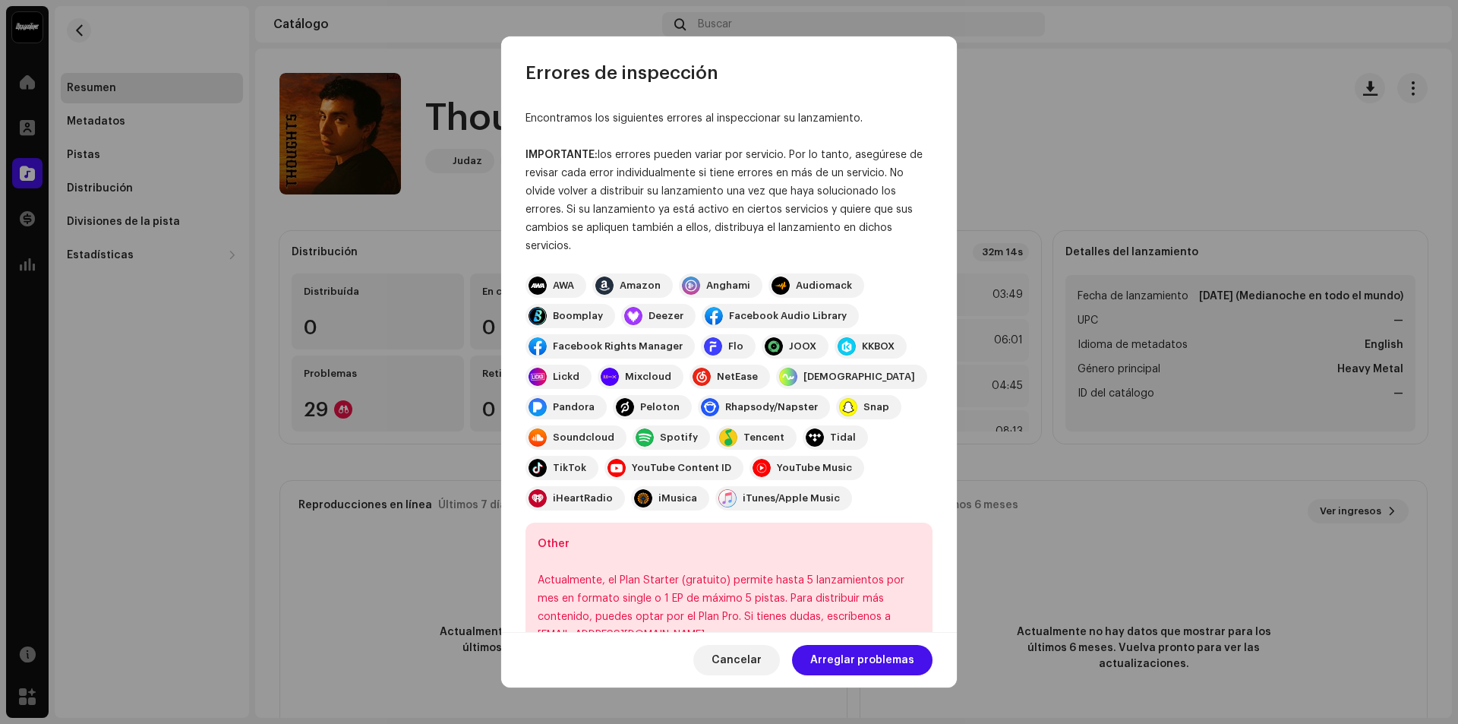
scroll to position [66, 0]
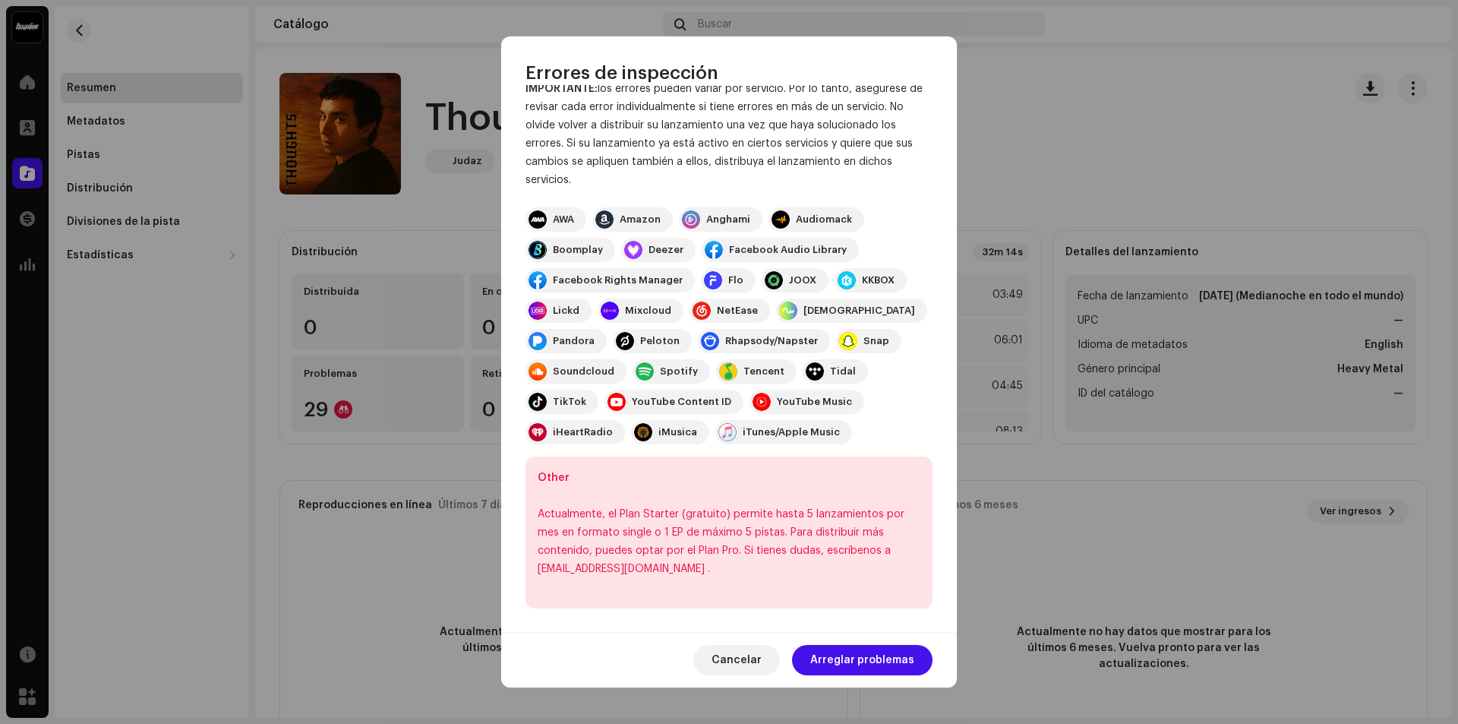
click at [856, 659] on span "Arreglar problemas" at bounding box center [862, 660] width 104 height 30
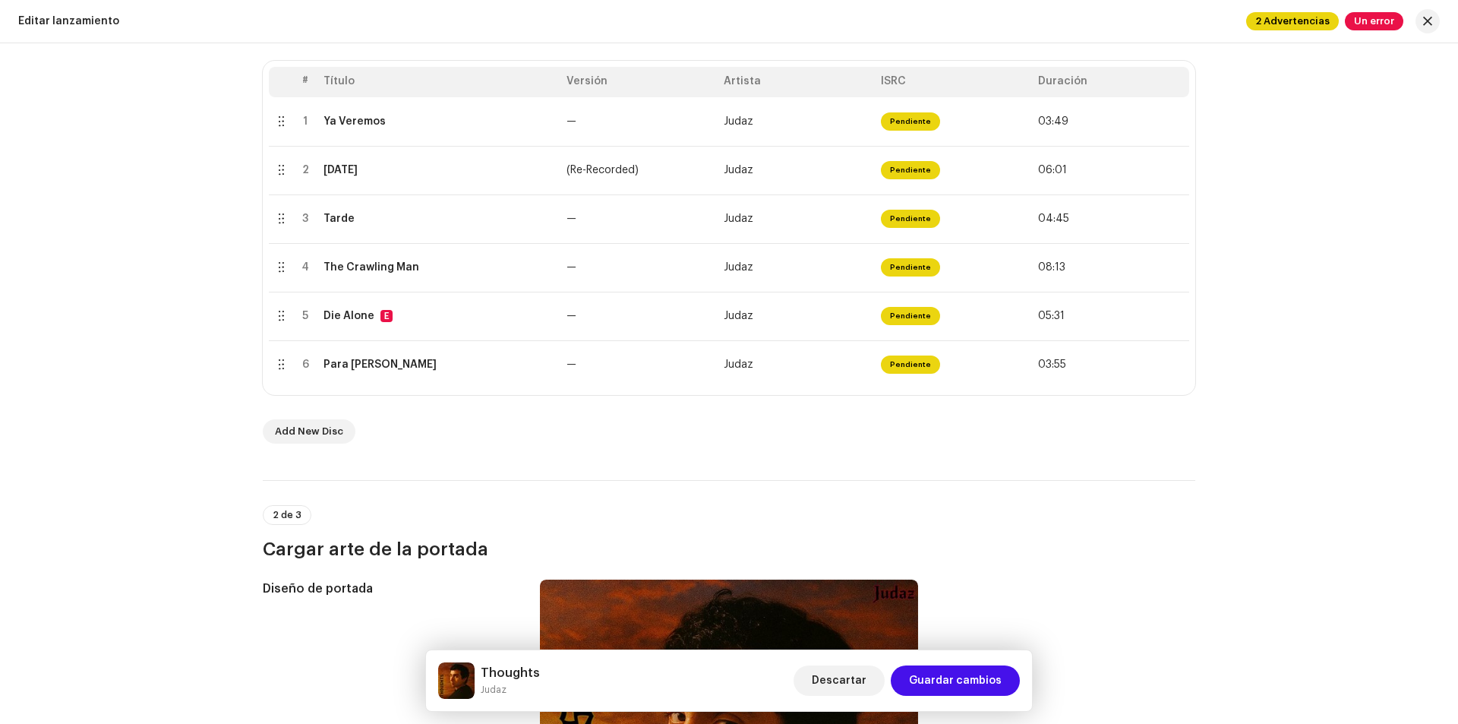
scroll to position [76, 0]
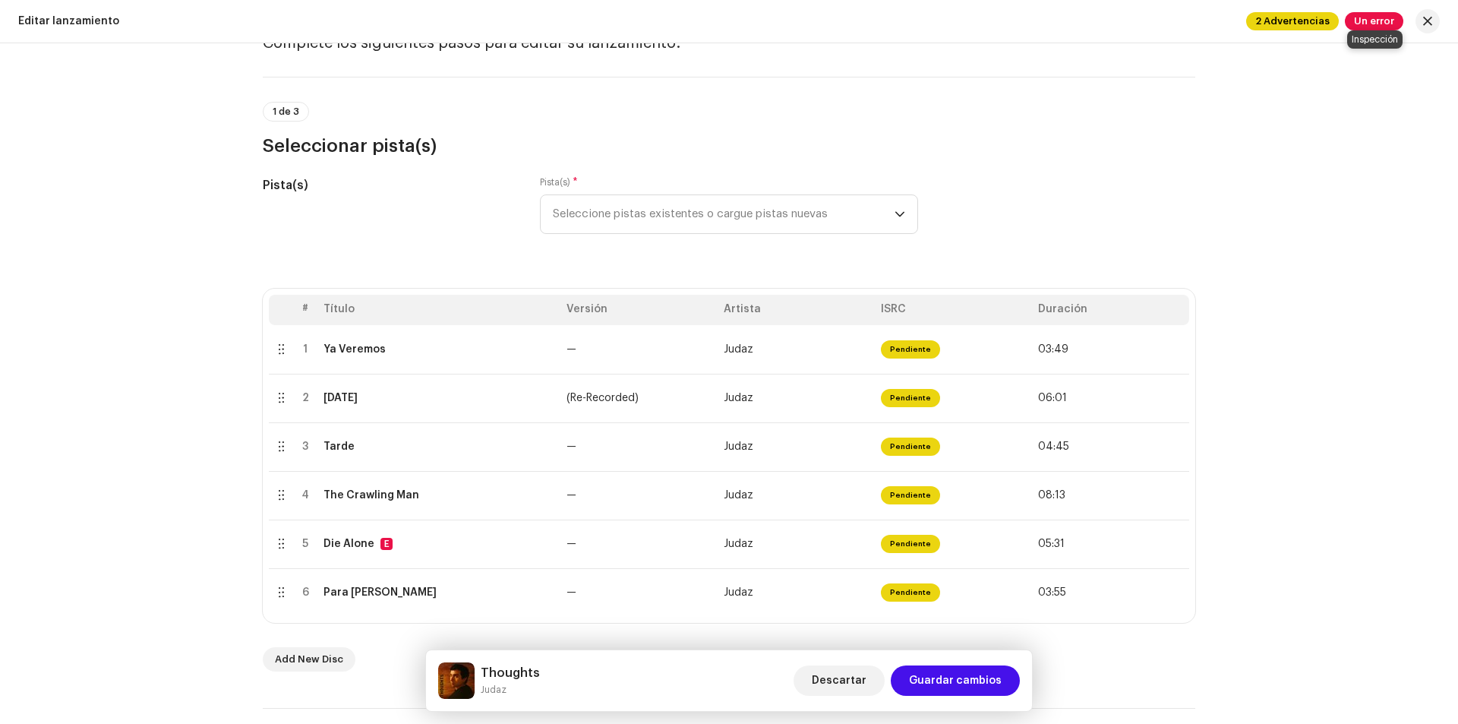
click at [1372, 30] on span "Un error" at bounding box center [1374, 21] width 58 height 18
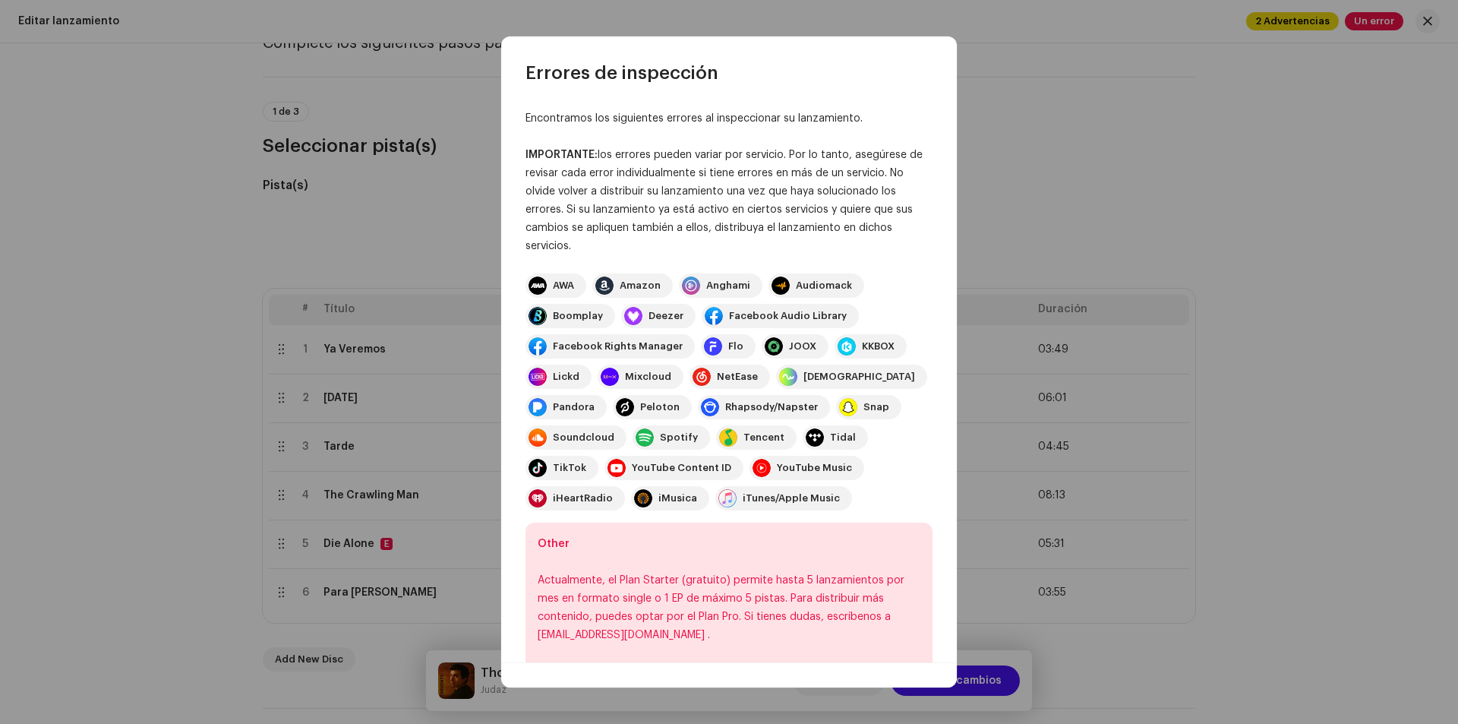
scroll to position [36, 0]
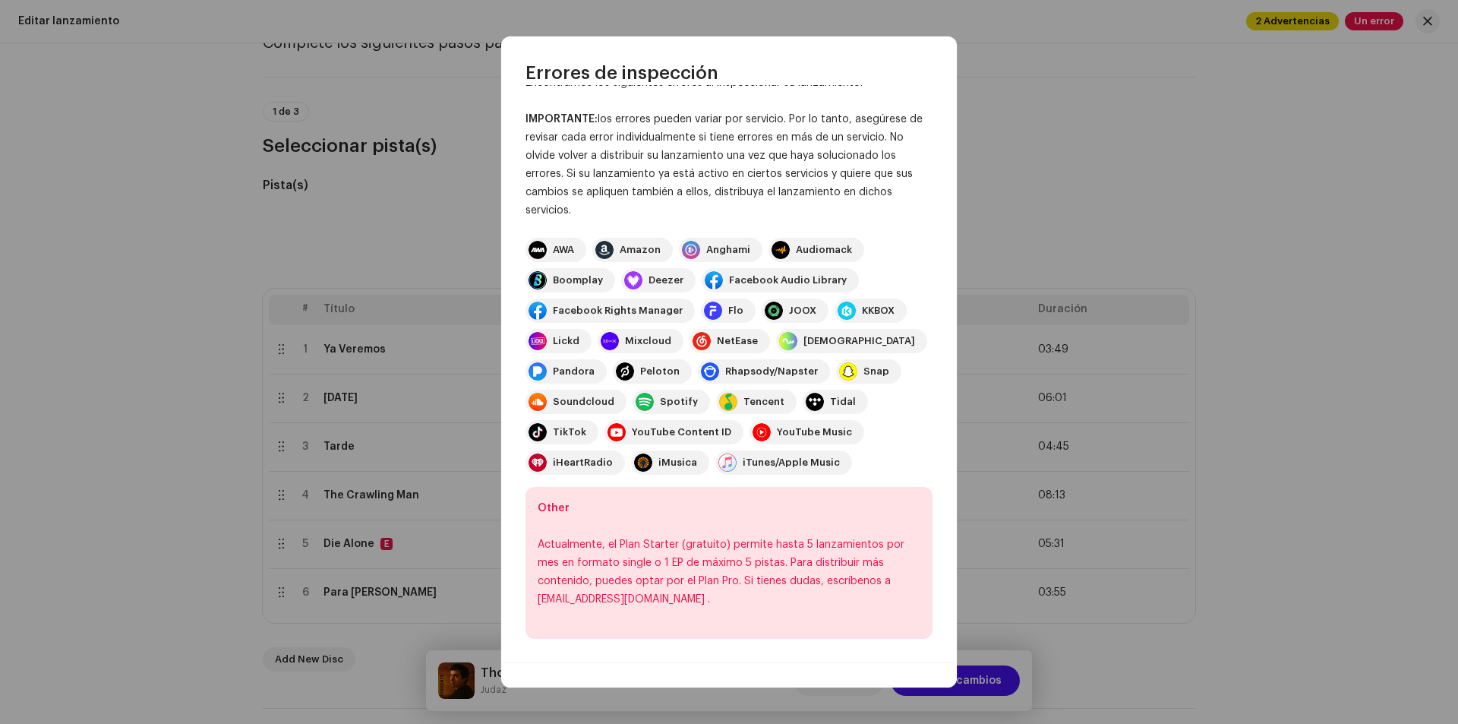
click at [745, 563] on div "Actualmente, el Plan Starter (gratuito) permite hasta 5 lanzamientos por mes en…" at bounding box center [729, 571] width 383 height 73
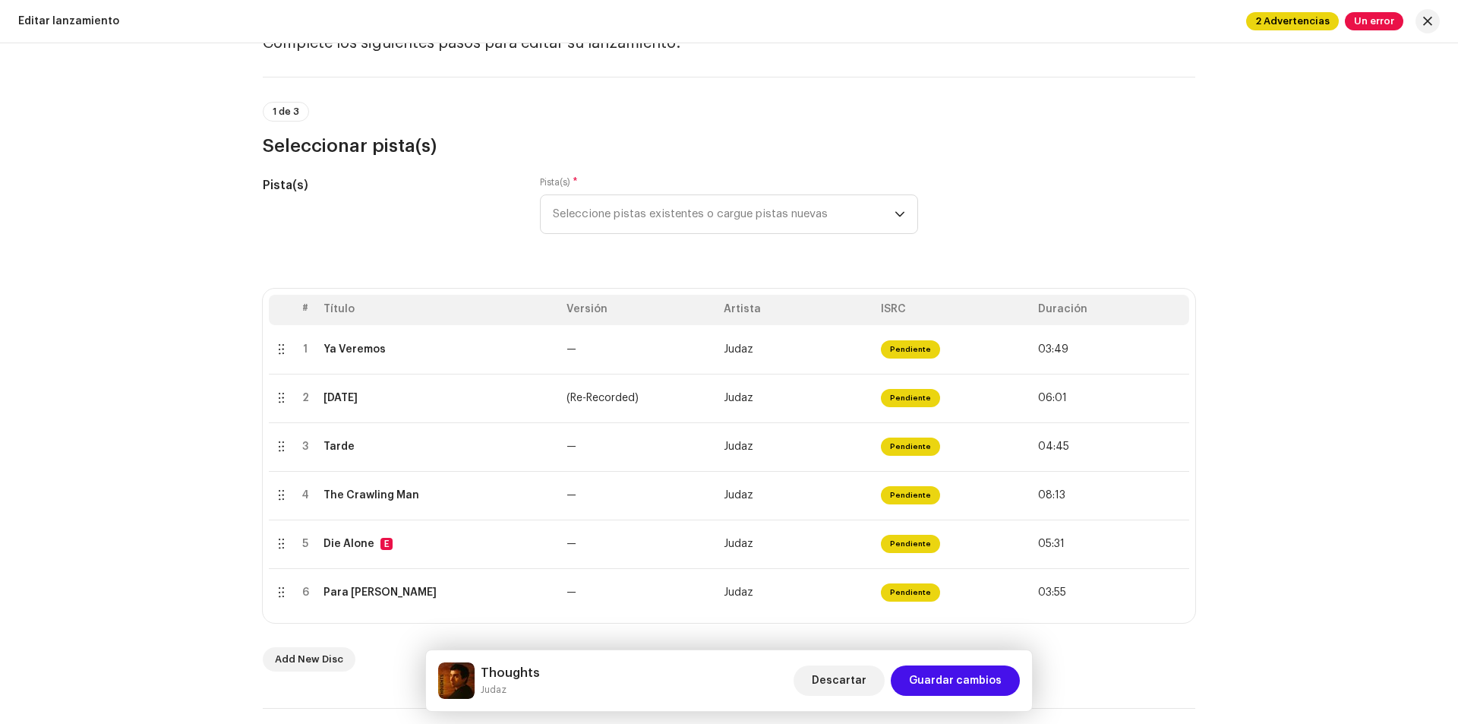
click at [1110, 316] on div "Errores de inspección Encontramos los siguientes errores al inspeccionar su lan…" at bounding box center [729, 362] width 1458 height 724
